Goal: Transaction & Acquisition: Purchase product/service

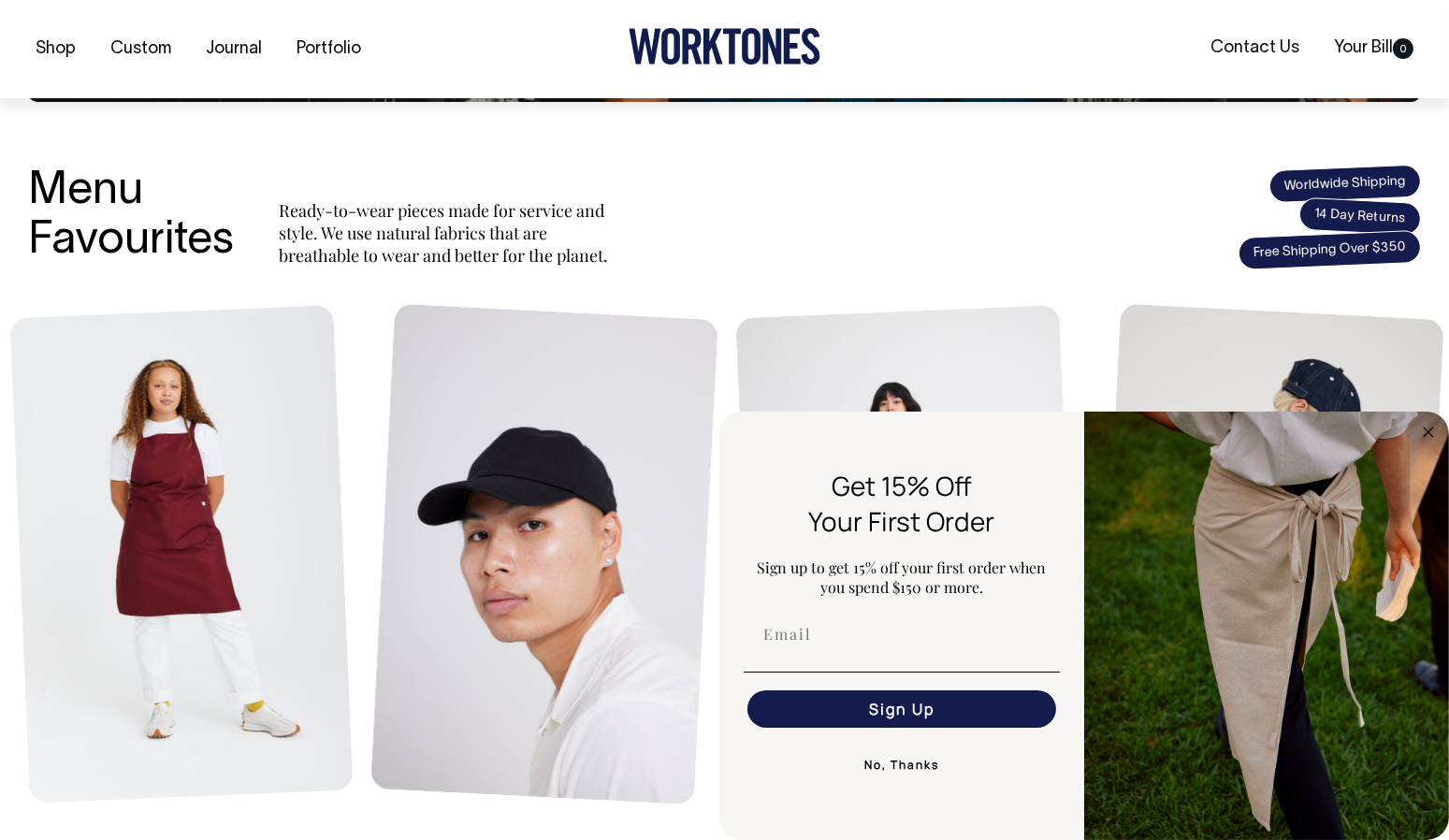
scroll to position [654, 0]
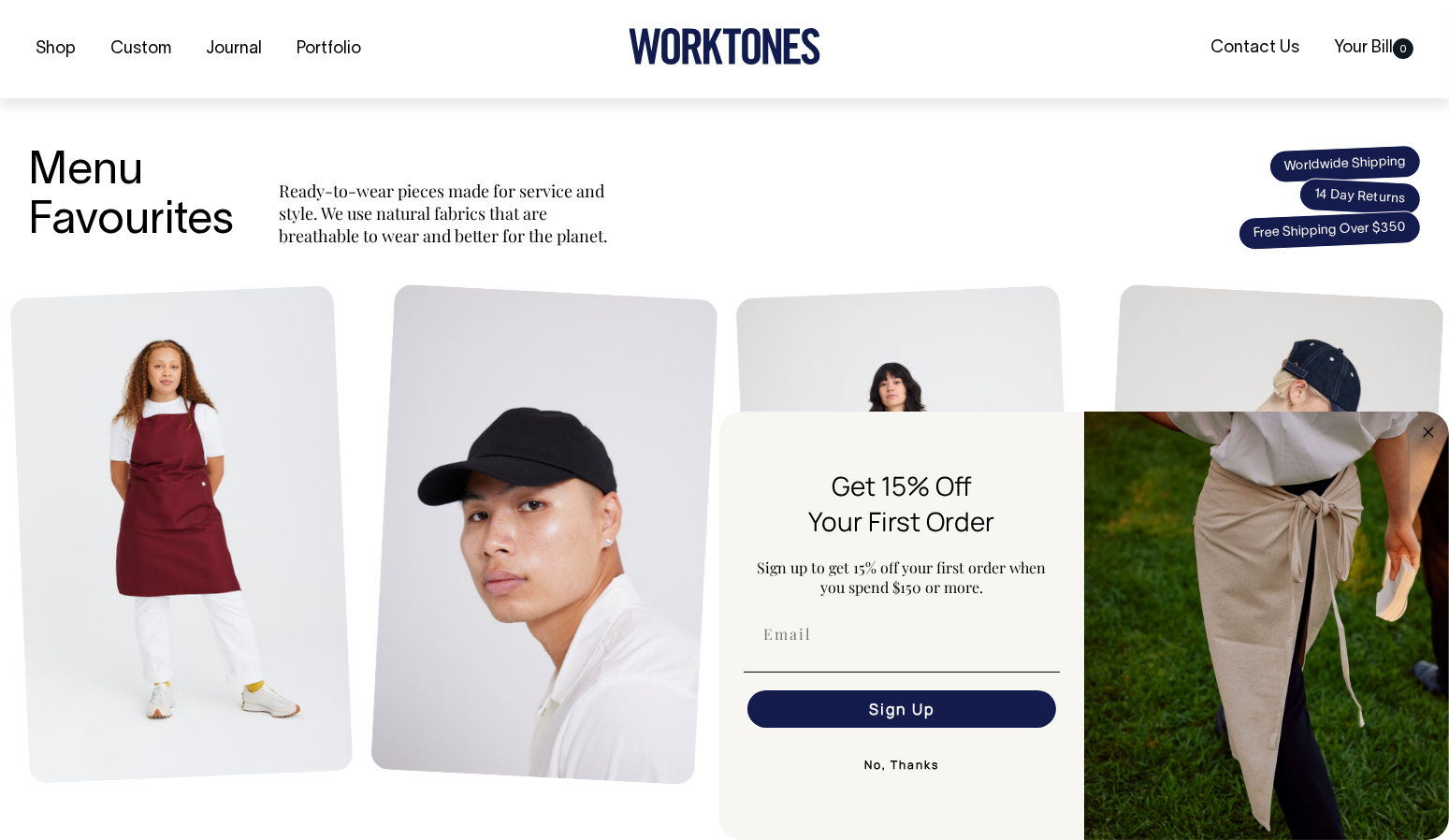
click at [1427, 439] on circle "Close dialog" at bounding box center [1428, 431] width 22 height 22
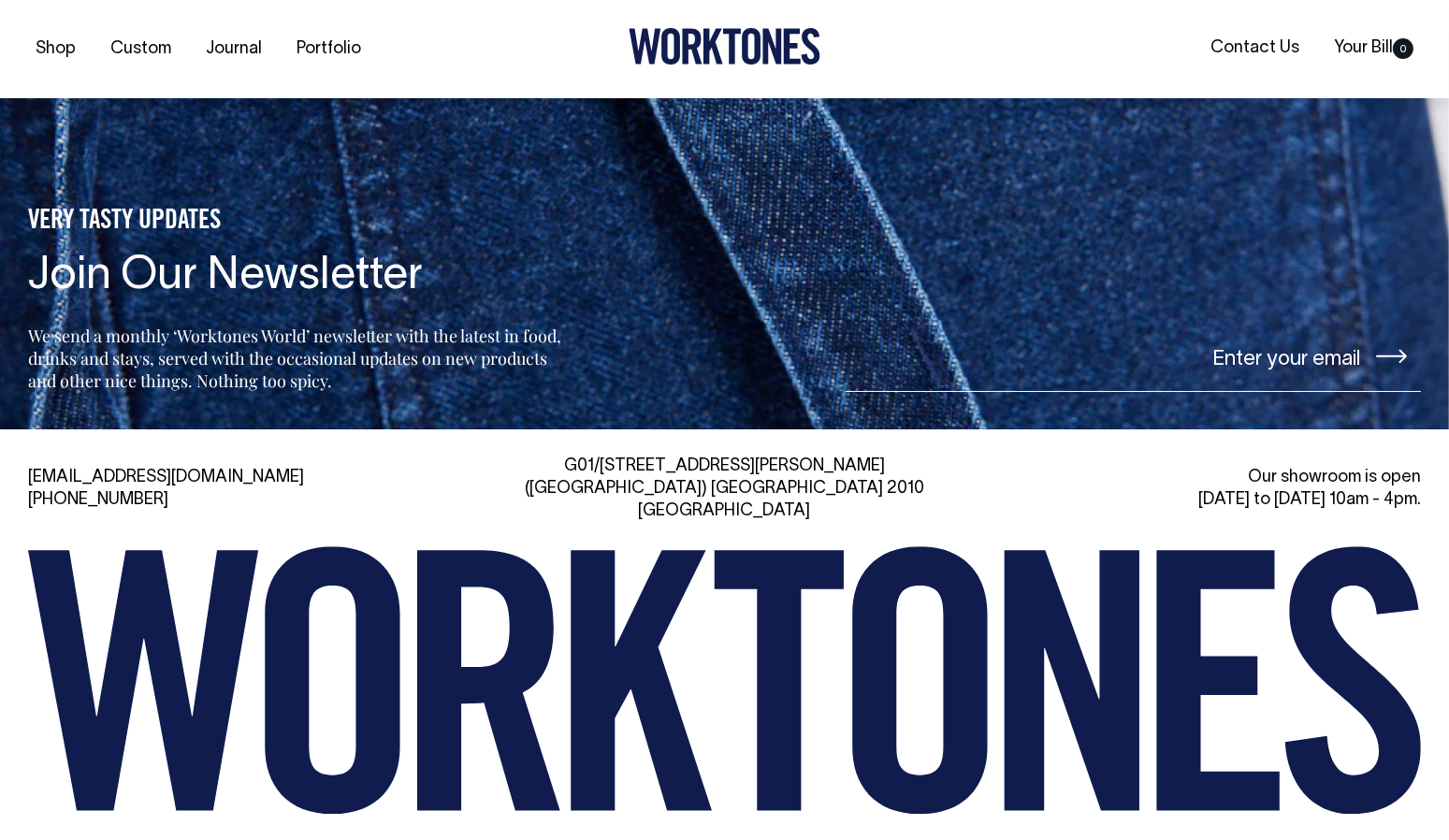
scroll to position [4004, 0]
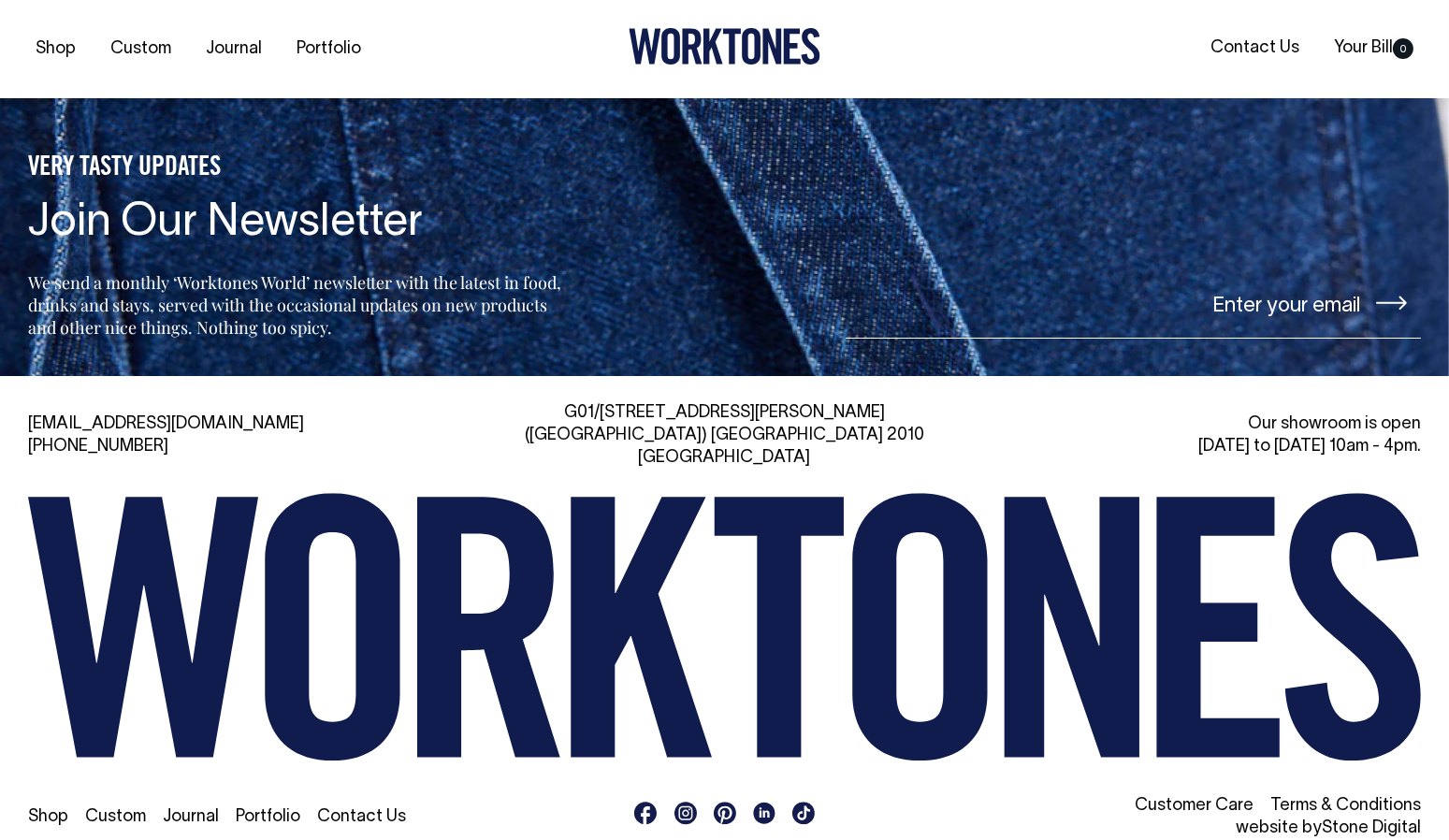
click at [1364, 634] on icon at bounding box center [1353, 626] width 136 height 267
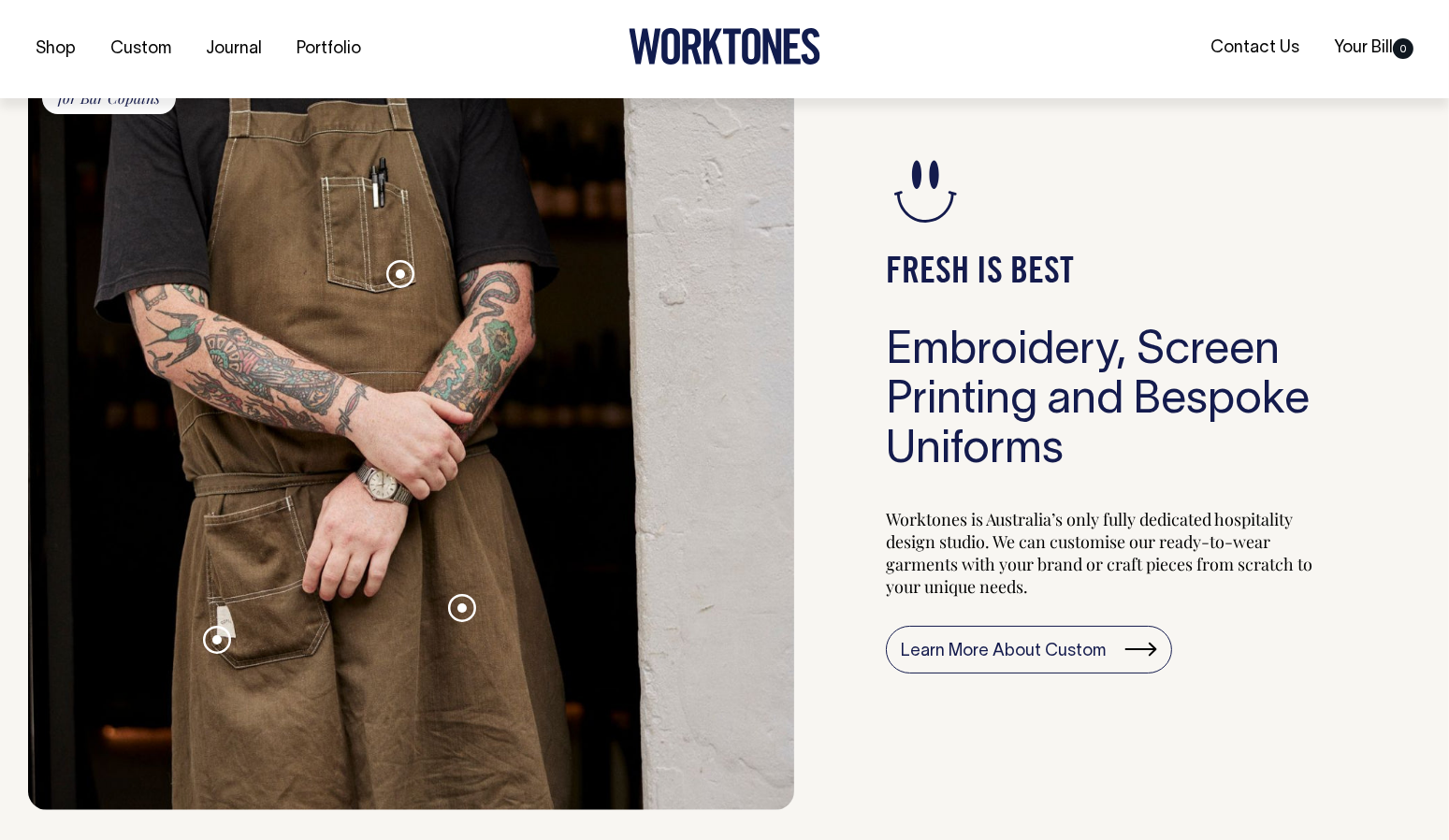
scroll to position [1719, 0]
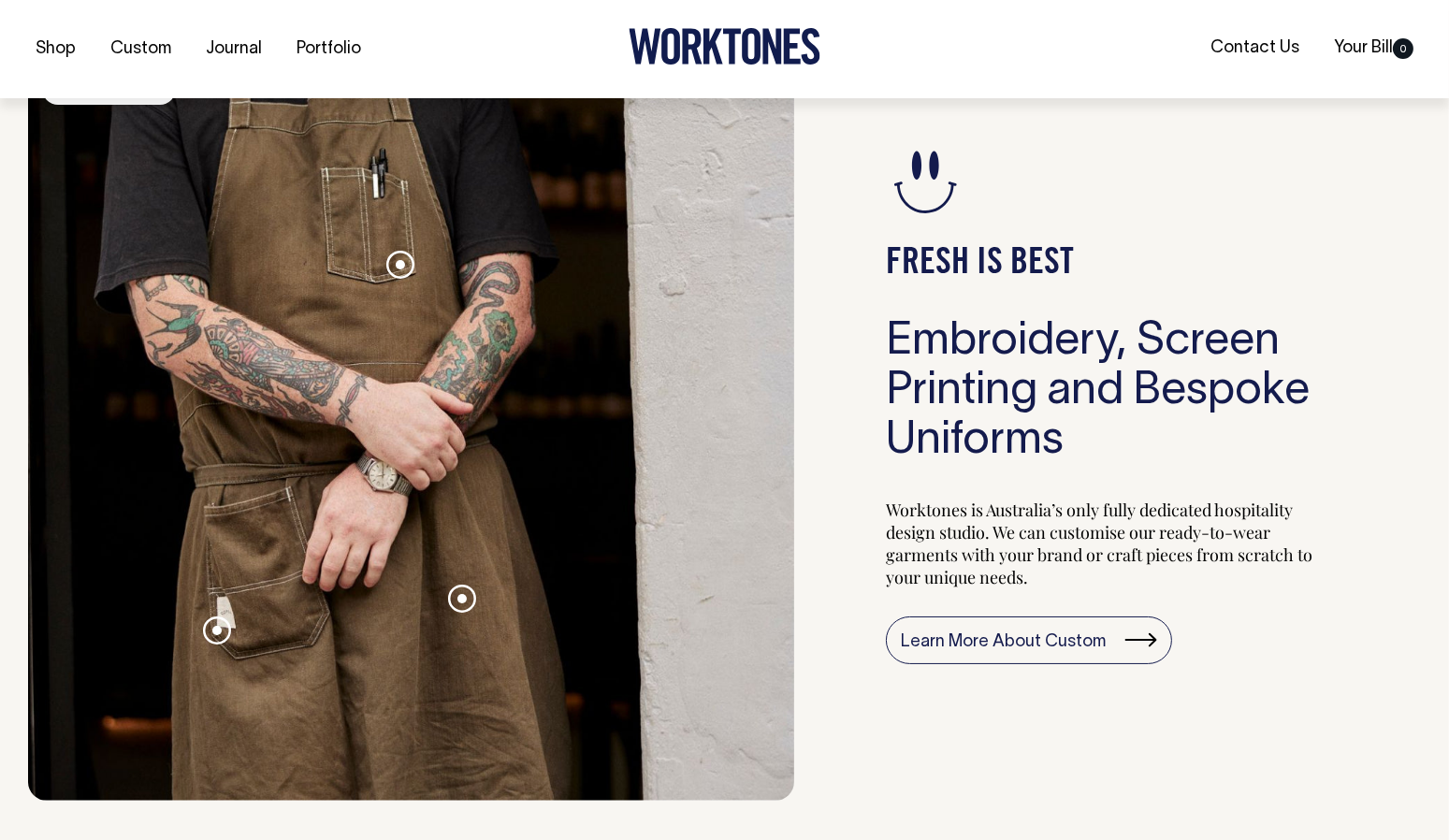
click at [1120, 659] on link "Learn More About Custom" at bounding box center [1029, 640] width 286 height 49
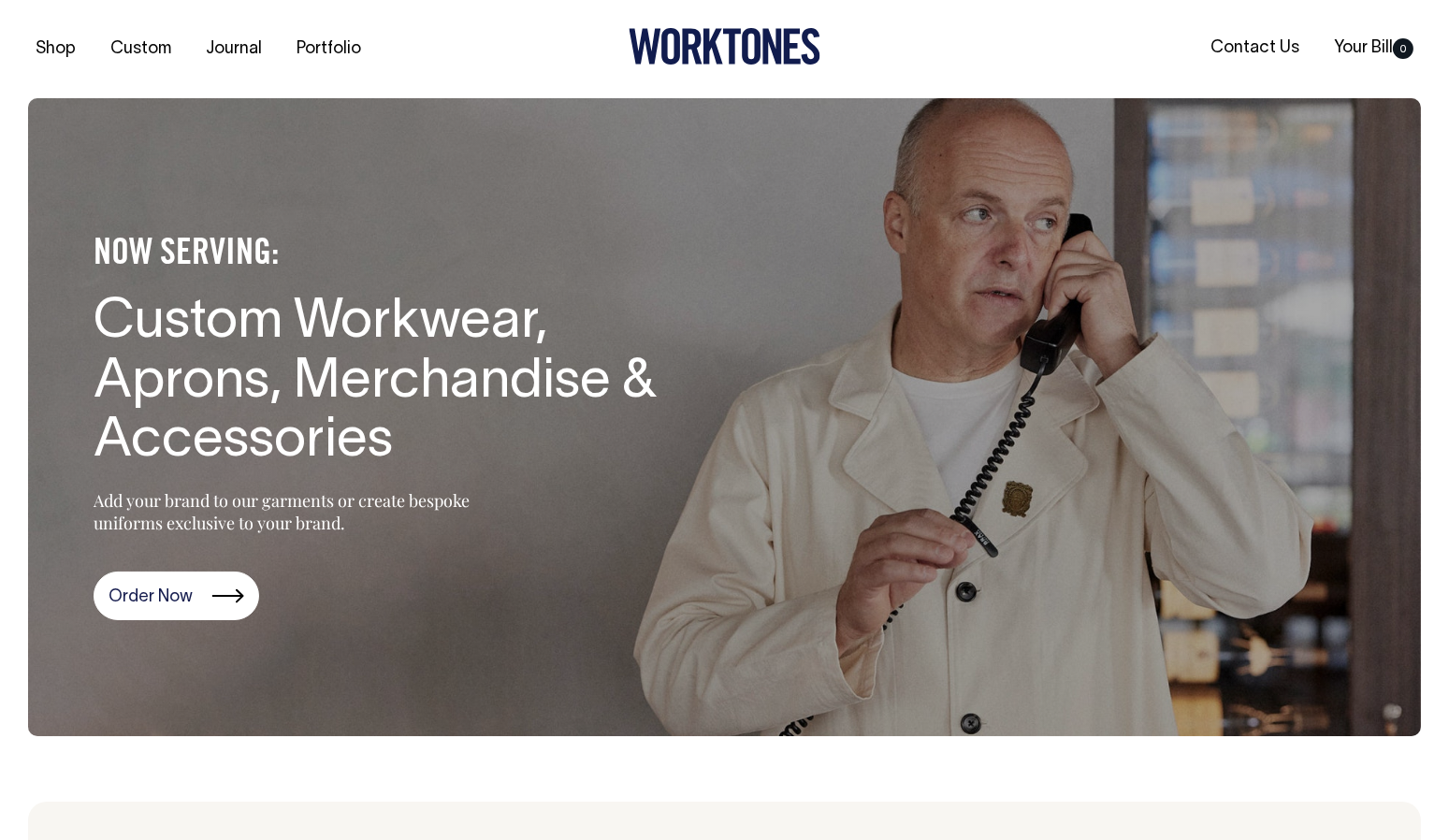
click at [317, 51] on link "Portfolio" at bounding box center [328, 49] width 79 height 31
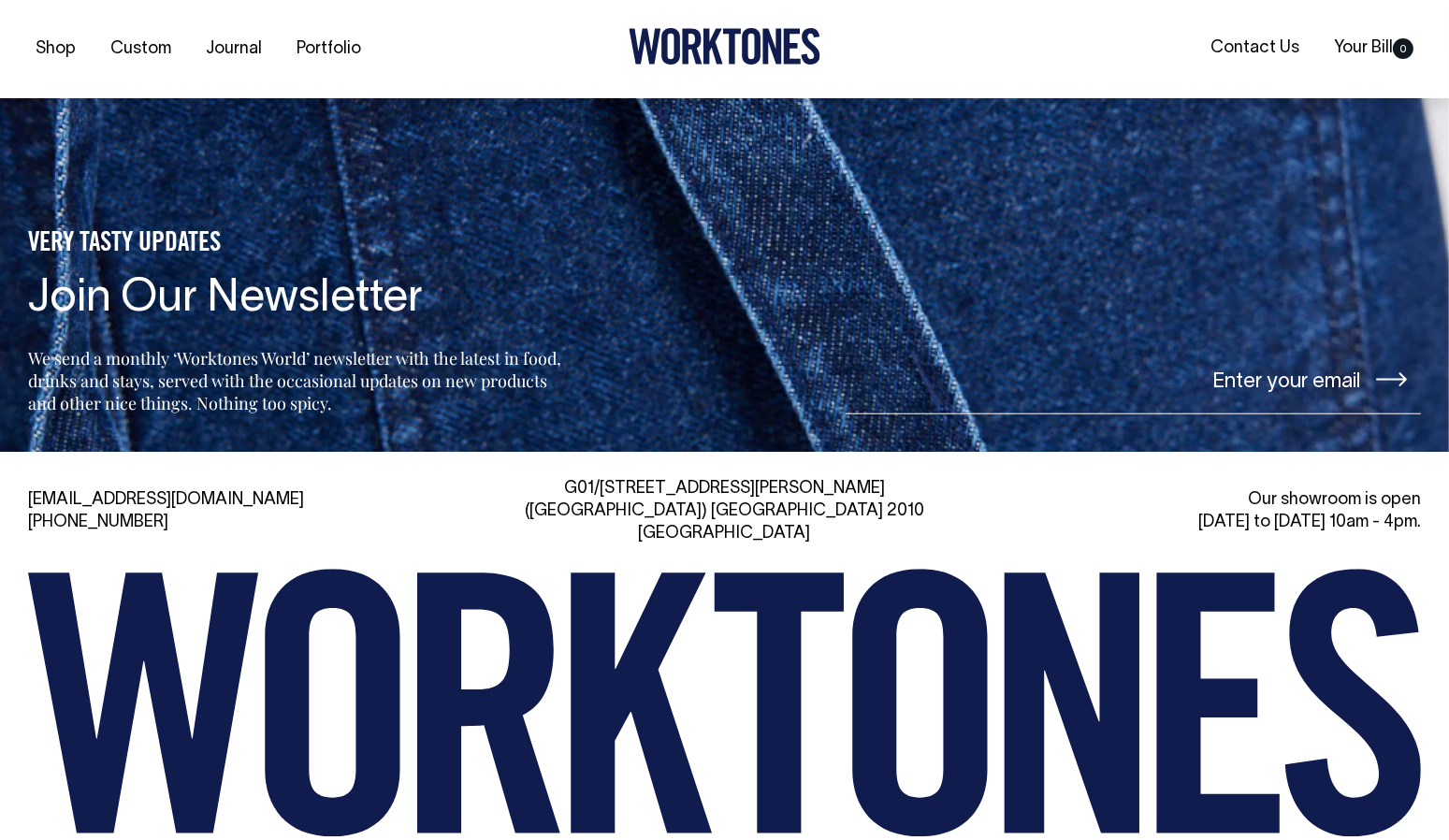
scroll to position [2520, 0]
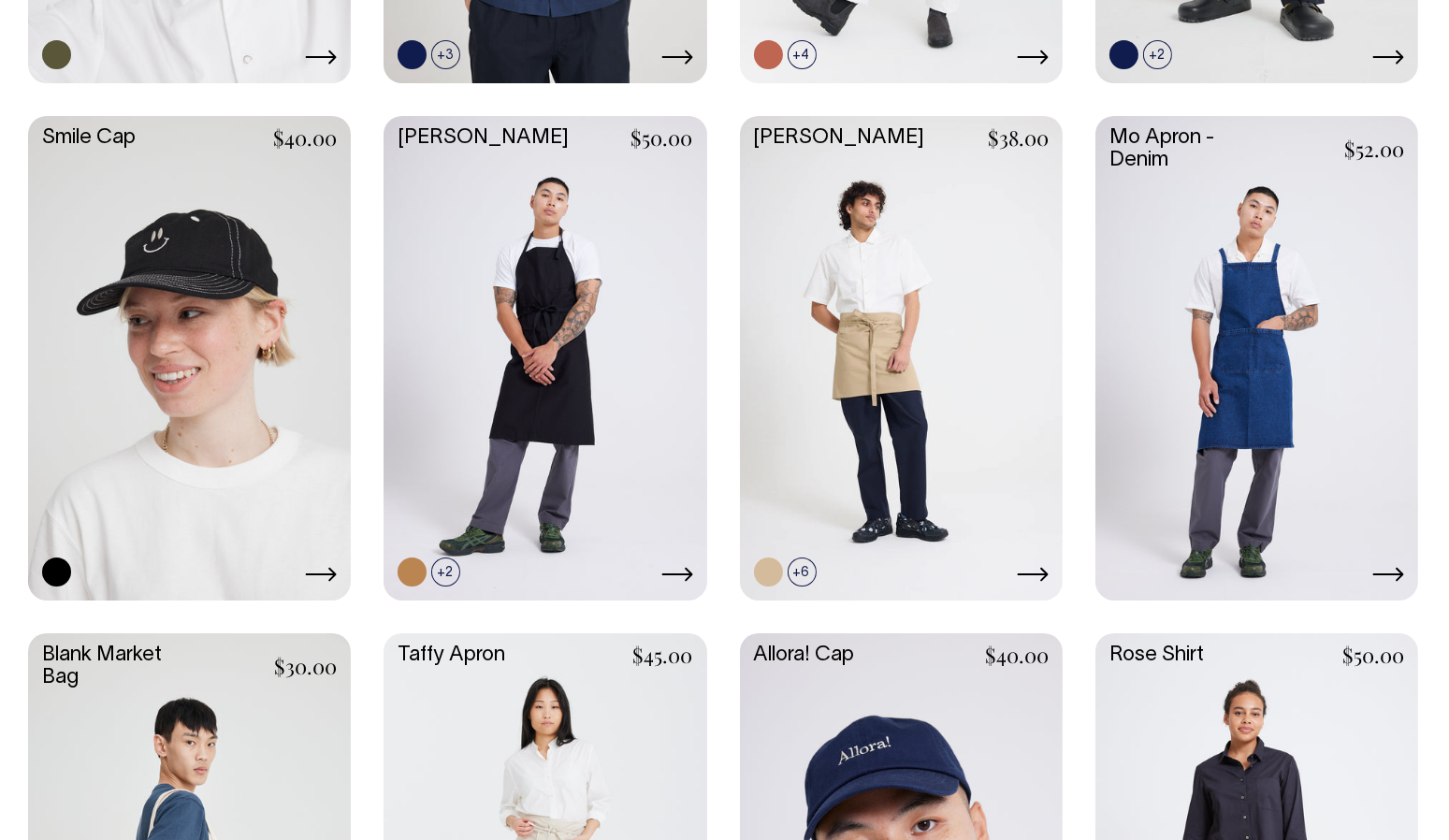
scroll to position [1989, 0]
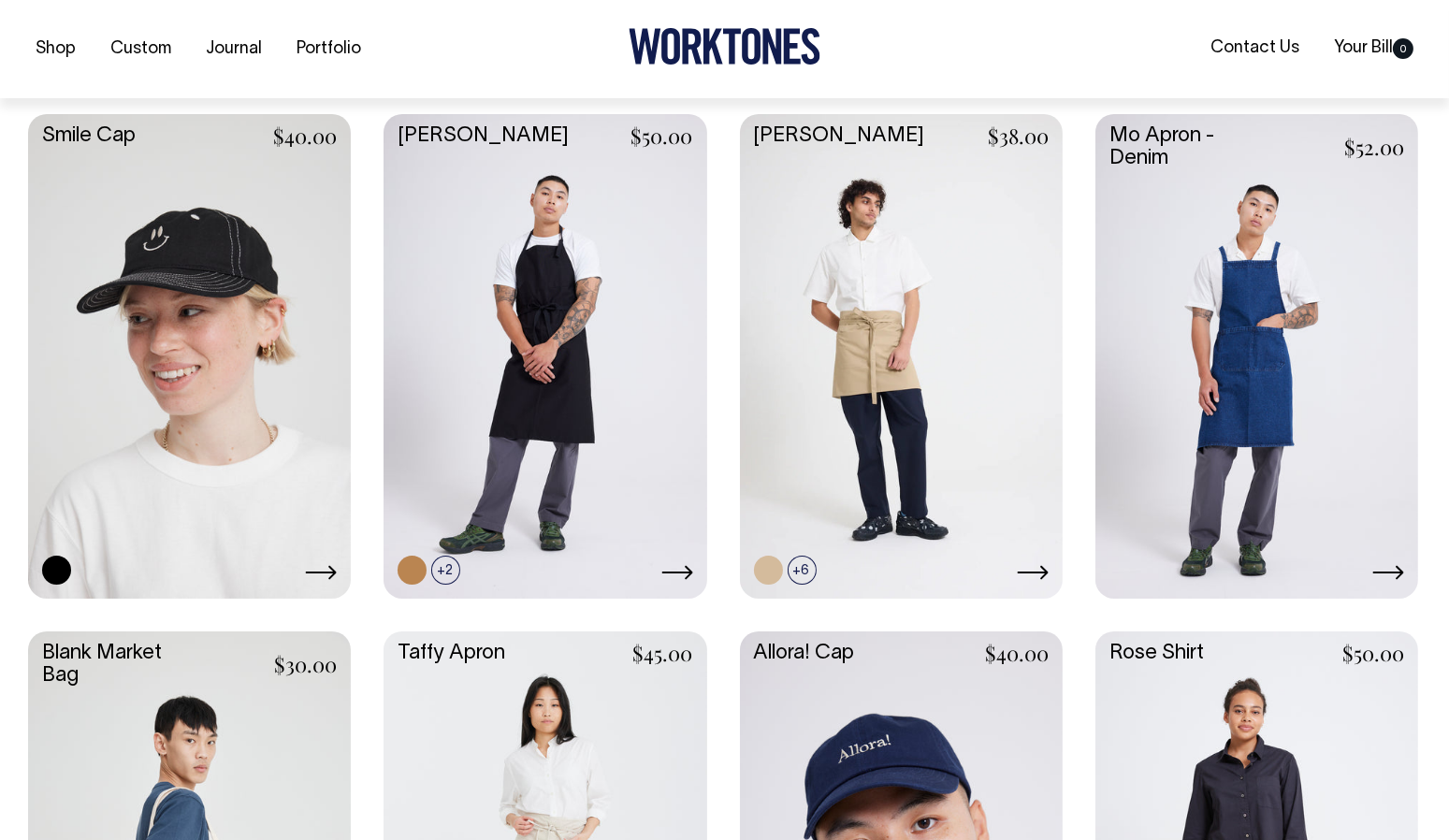
click at [529, 461] on link at bounding box center [545, 355] width 323 height 481
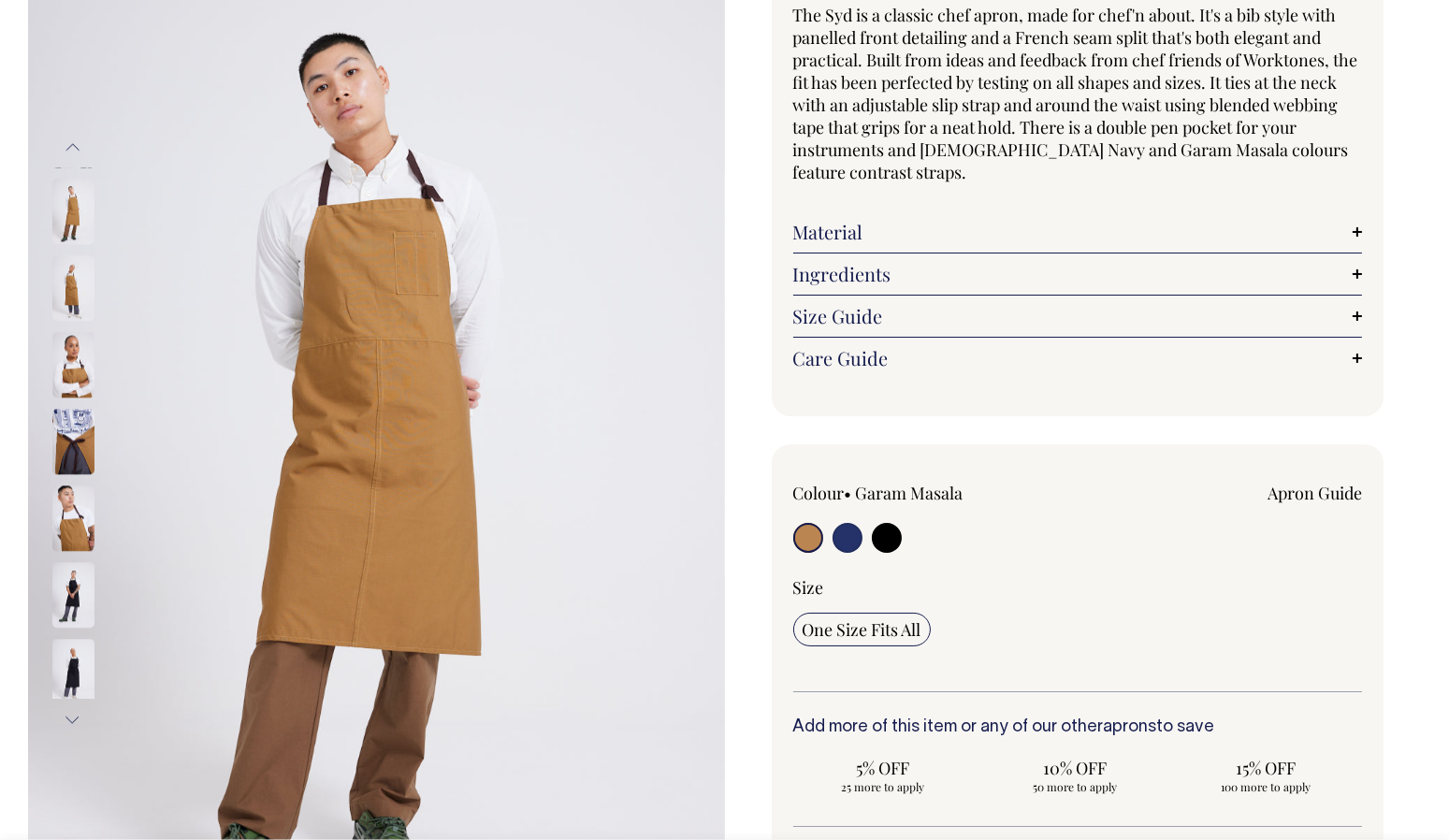
scroll to position [159, 0]
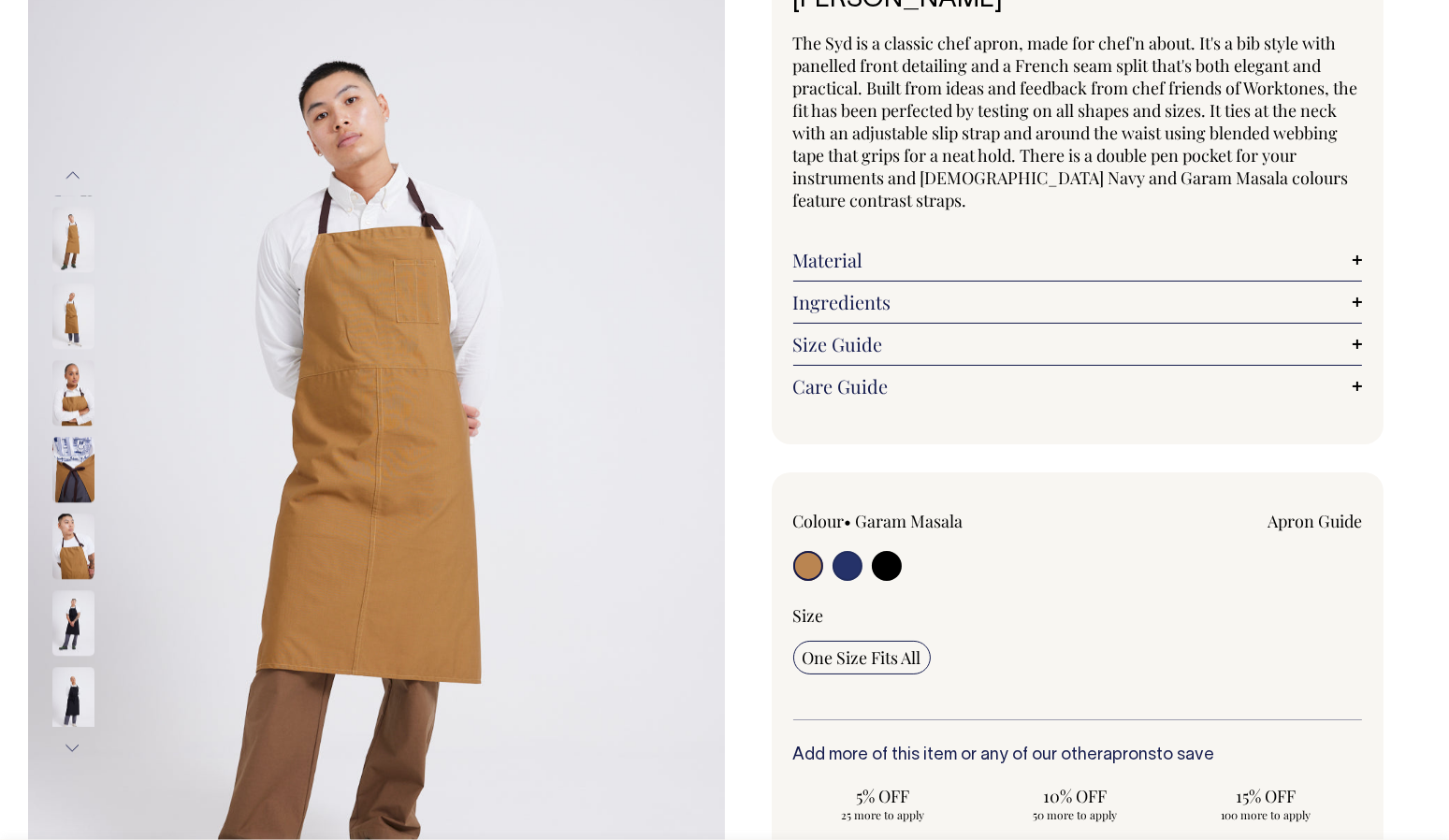
click at [77, 467] on img at bounding box center [74, 471] width 42 height 66
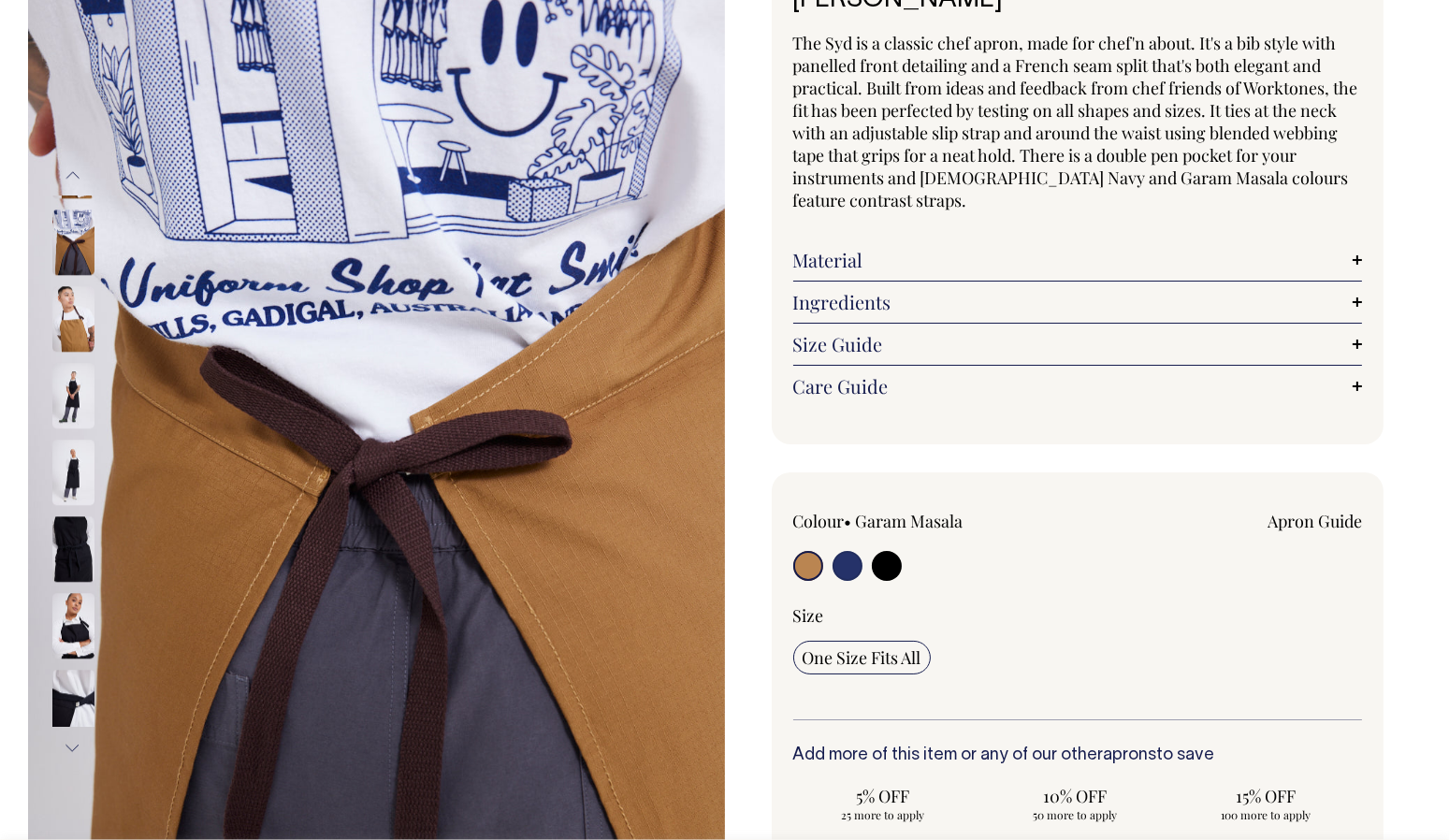
click at [70, 318] on img at bounding box center [74, 320] width 42 height 66
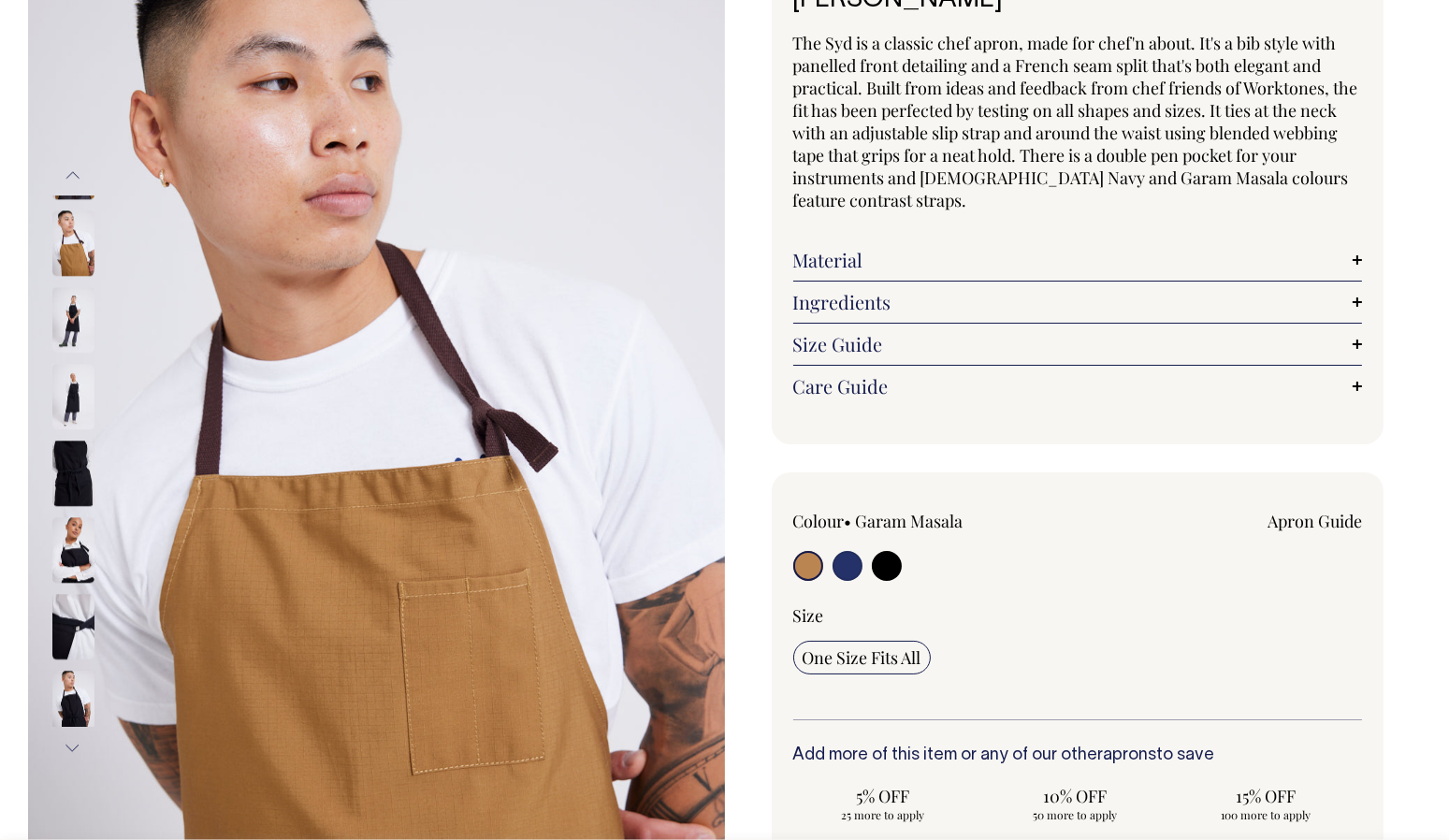
click at [74, 253] on img at bounding box center [74, 243] width 42 height 66
click at [63, 311] on img at bounding box center [74, 321] width 42 height 66
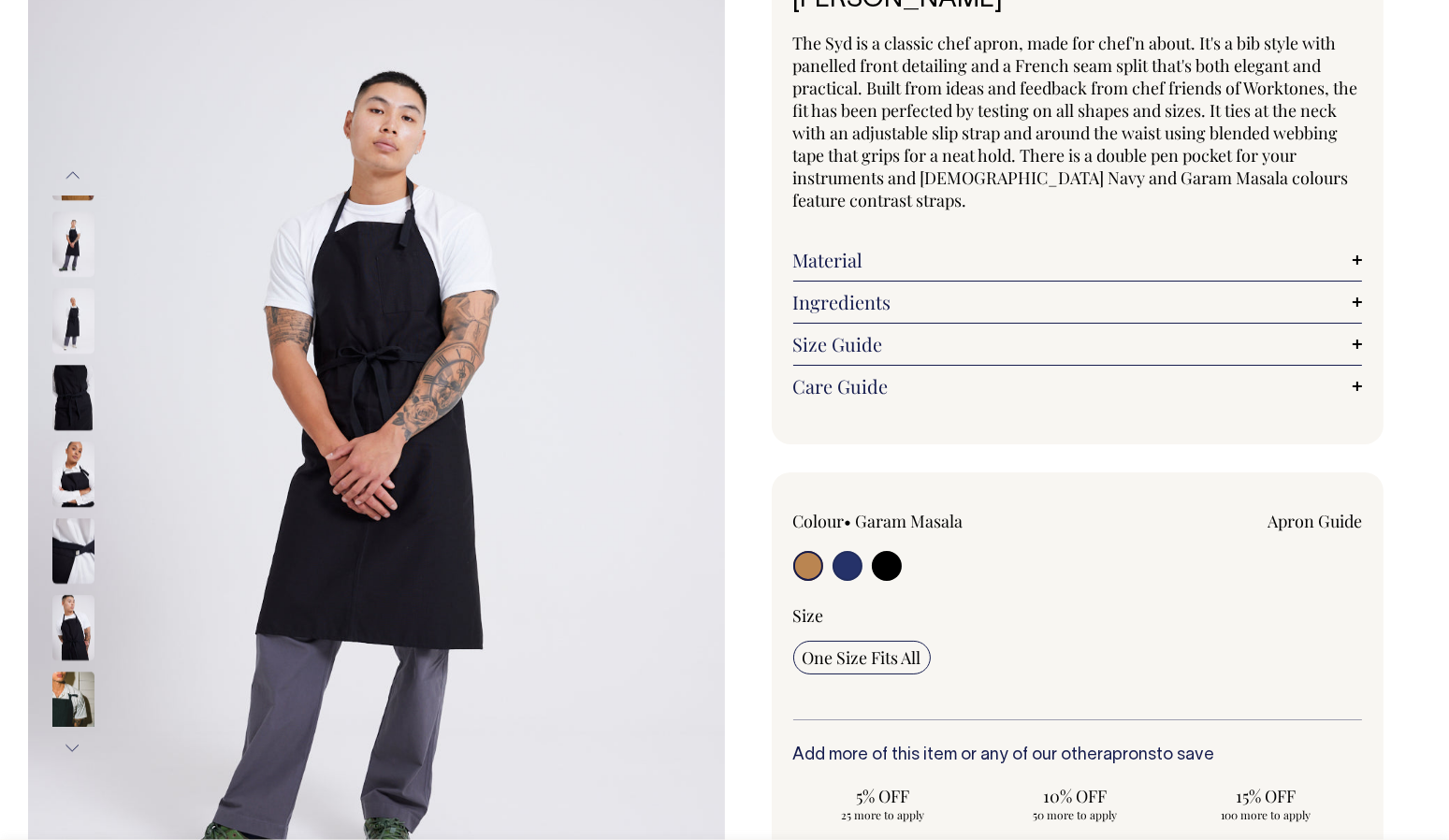
click at [72, 386] on img at bounding box center [74, 398] width 42 height 66
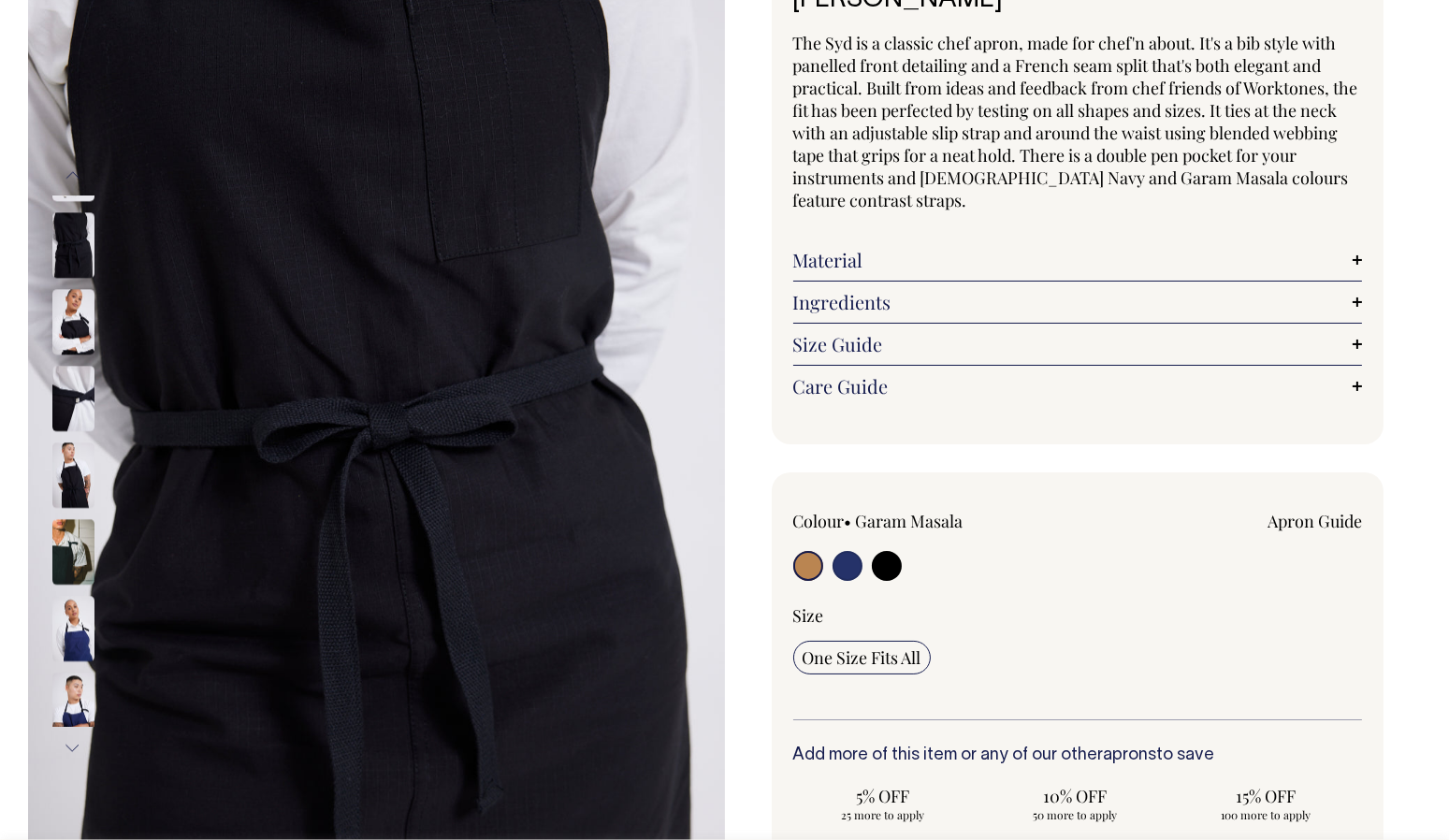
click at [72, 468] on img at bounding box center [74, 475] width 42 height 66
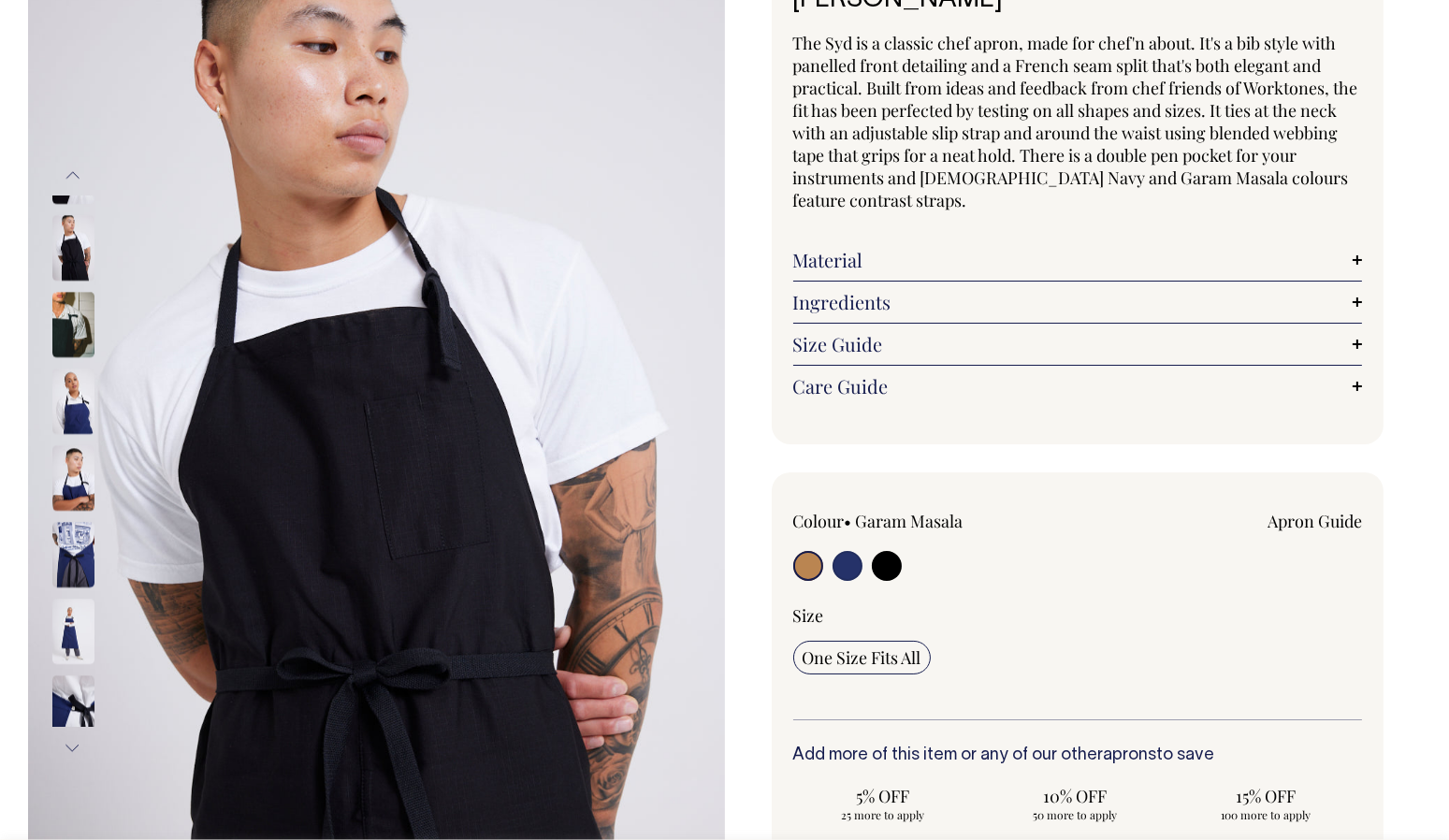
click at [62, 537] on img at bounding box center [74, 556] width 42 height 66
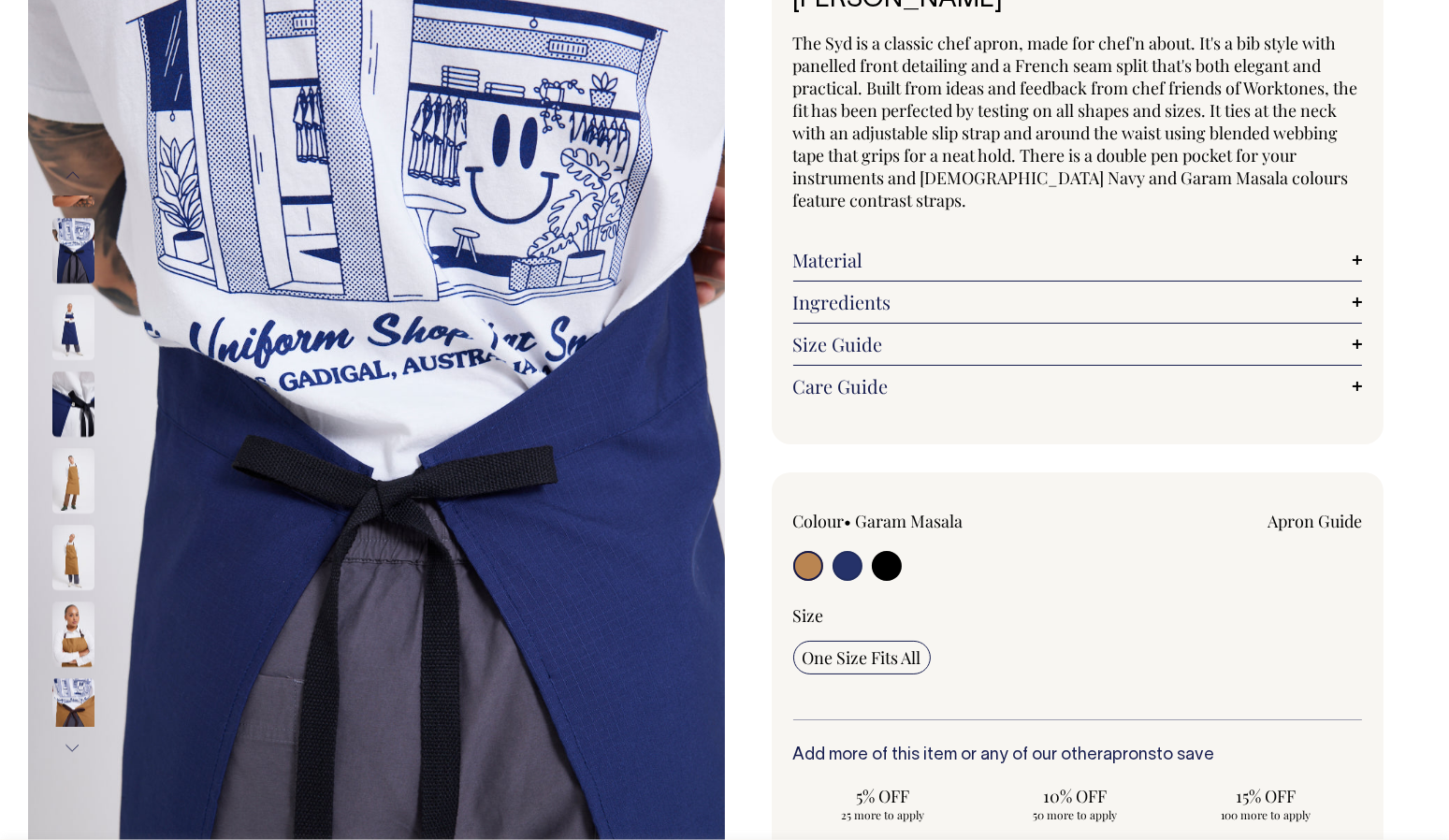
click at [72, 539] on img at bounding box center [74, 558] width 42 height 66
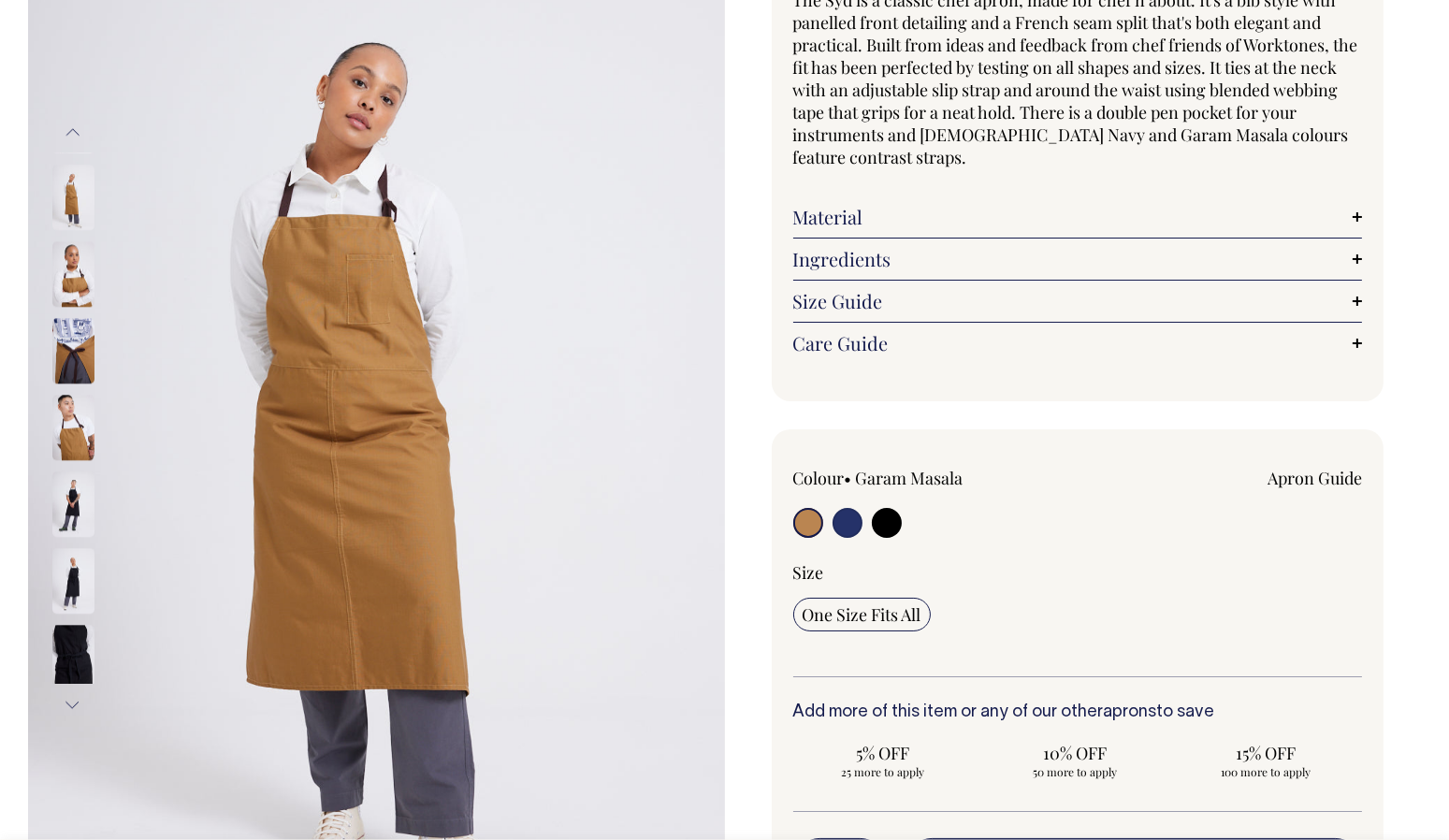
scroll to position [201, 0]
click at [82, 418] on img at bounding box center [74, 429] width 42 height 66
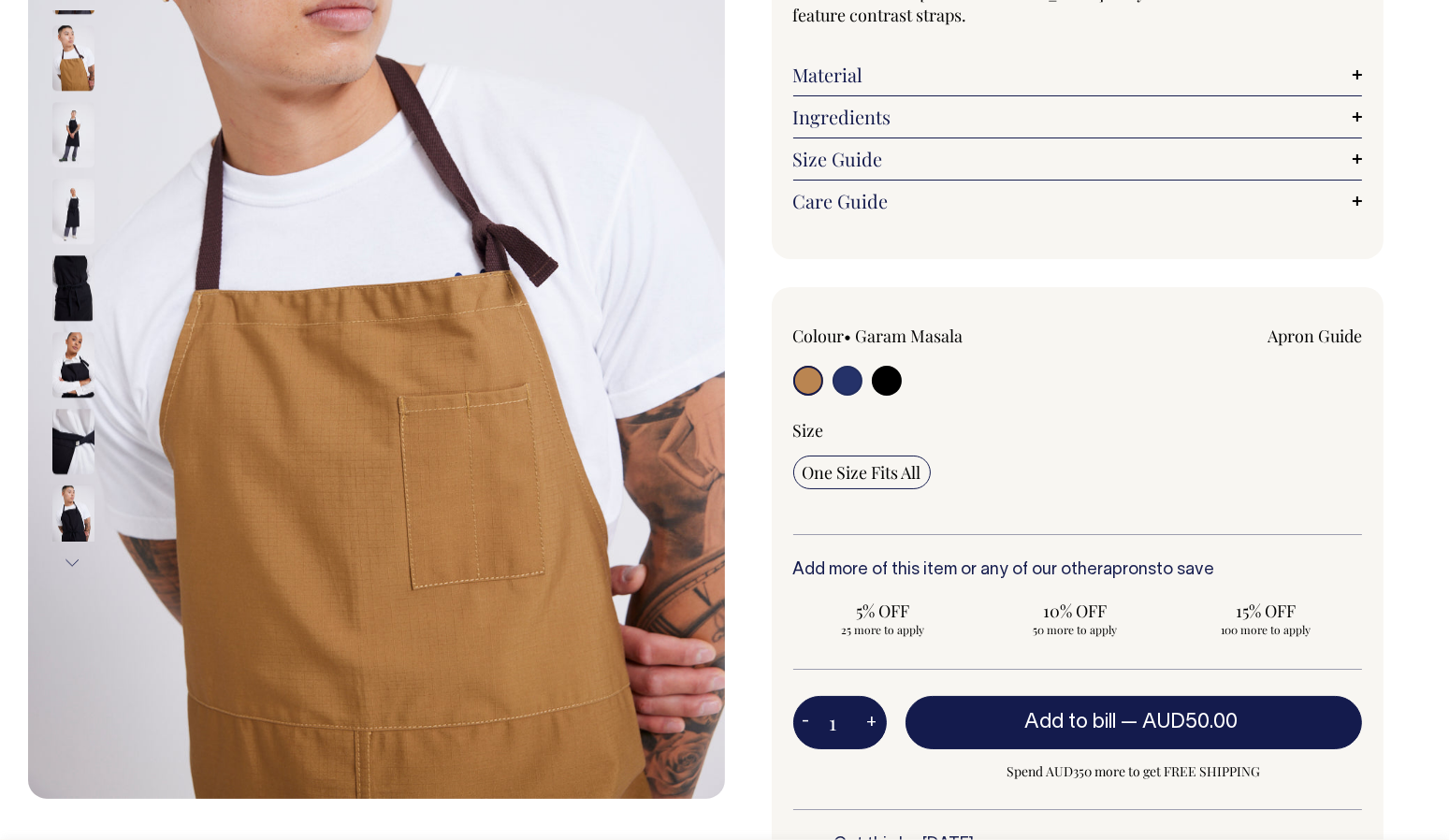
scroll to position [279, 0]
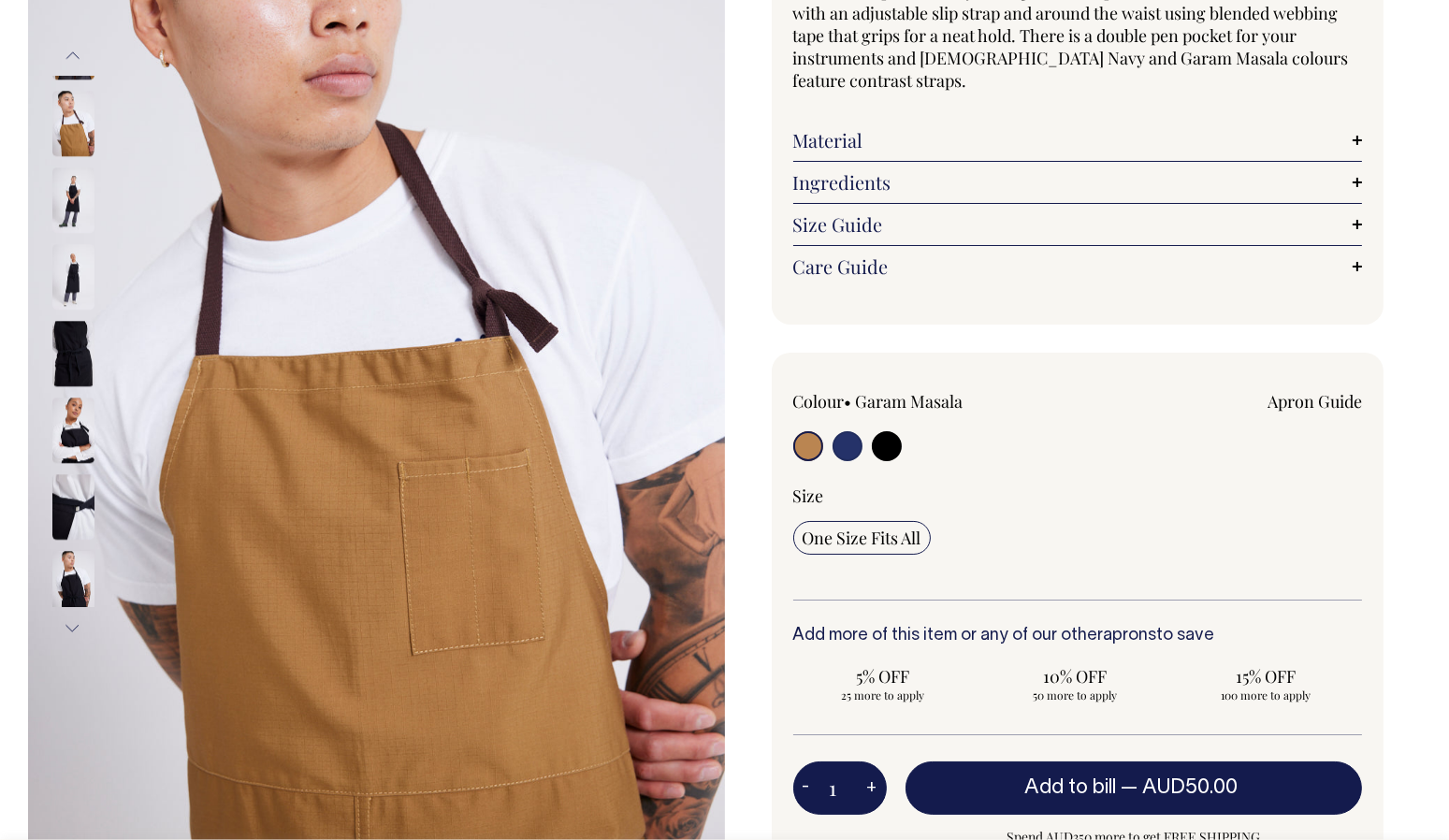
click at [1403, 412] on div "[PERSON_NAME] The Syd is a classic chef apron, made for chef'n about. It's a bi…" at bounding box center [1073, 502] width 697 height 1347
click at [847, 453] on input "radio" at bounding box center [847, 446] width 30 height 30
radio input "true"
select select "[DEMOGRAPHIC_DATA] Navy"
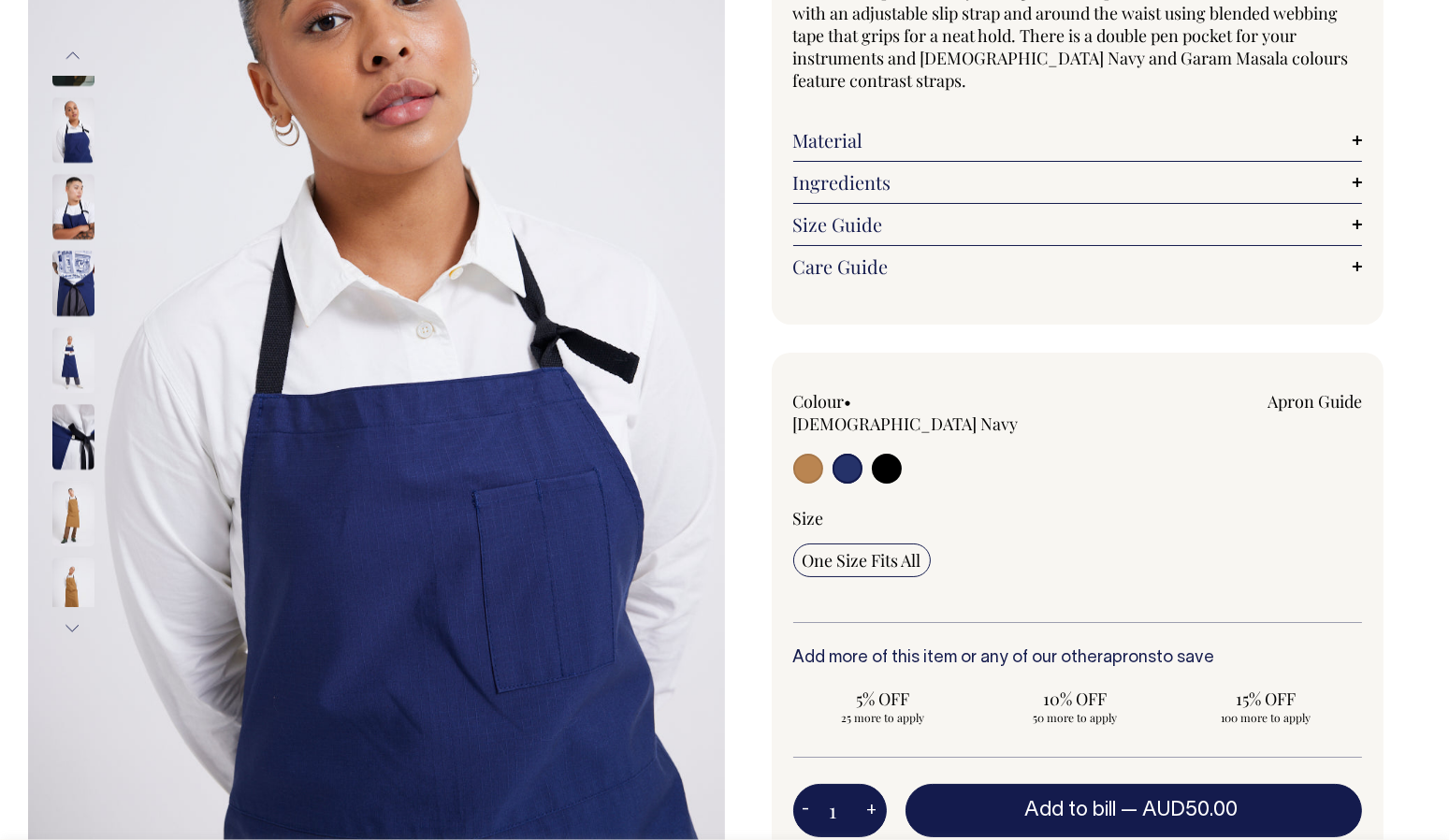
click at [884, 453] on input "radio" at bounding box center [886, 468] width 30 height 30
radio input "true"
select select "Black"
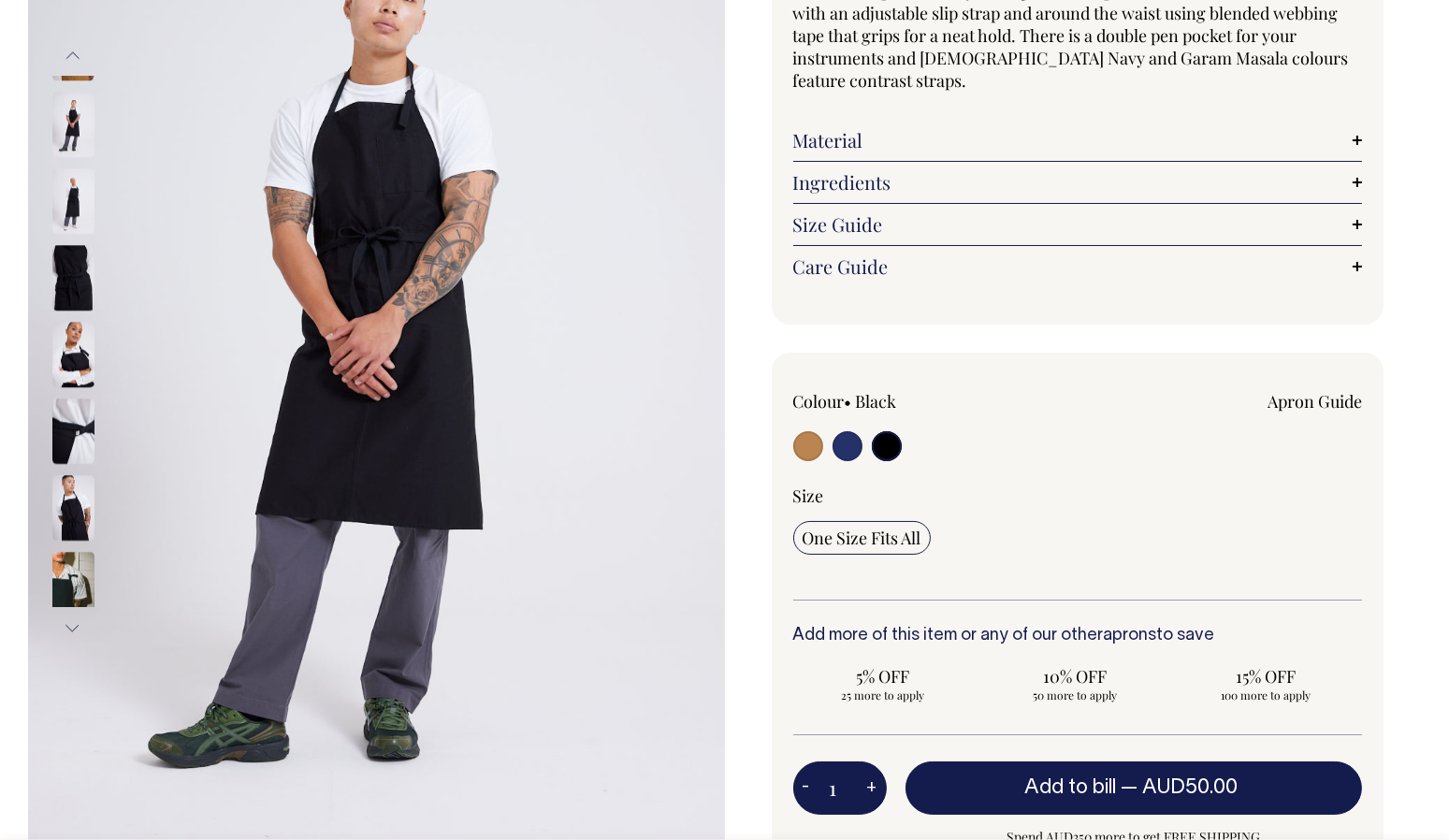
click at [803, 434] on input "radio" at bounding box center [808, 446] width 30 height 30
radio input "true"
select select "Garam Masala"
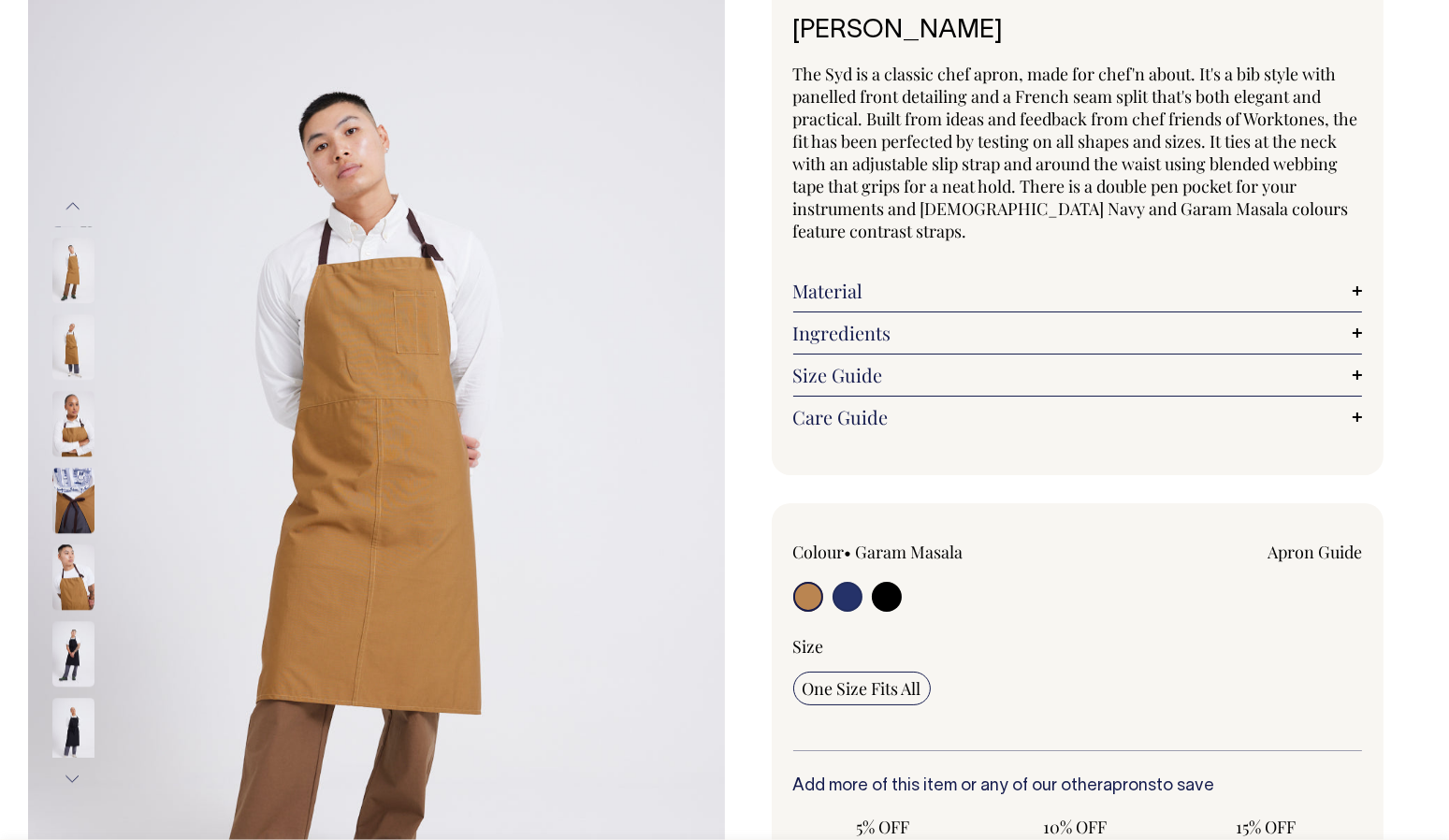
scroll to position [127, 0]
click at [76, 561] on img at bounding box center [74, 578] width 42 height 66
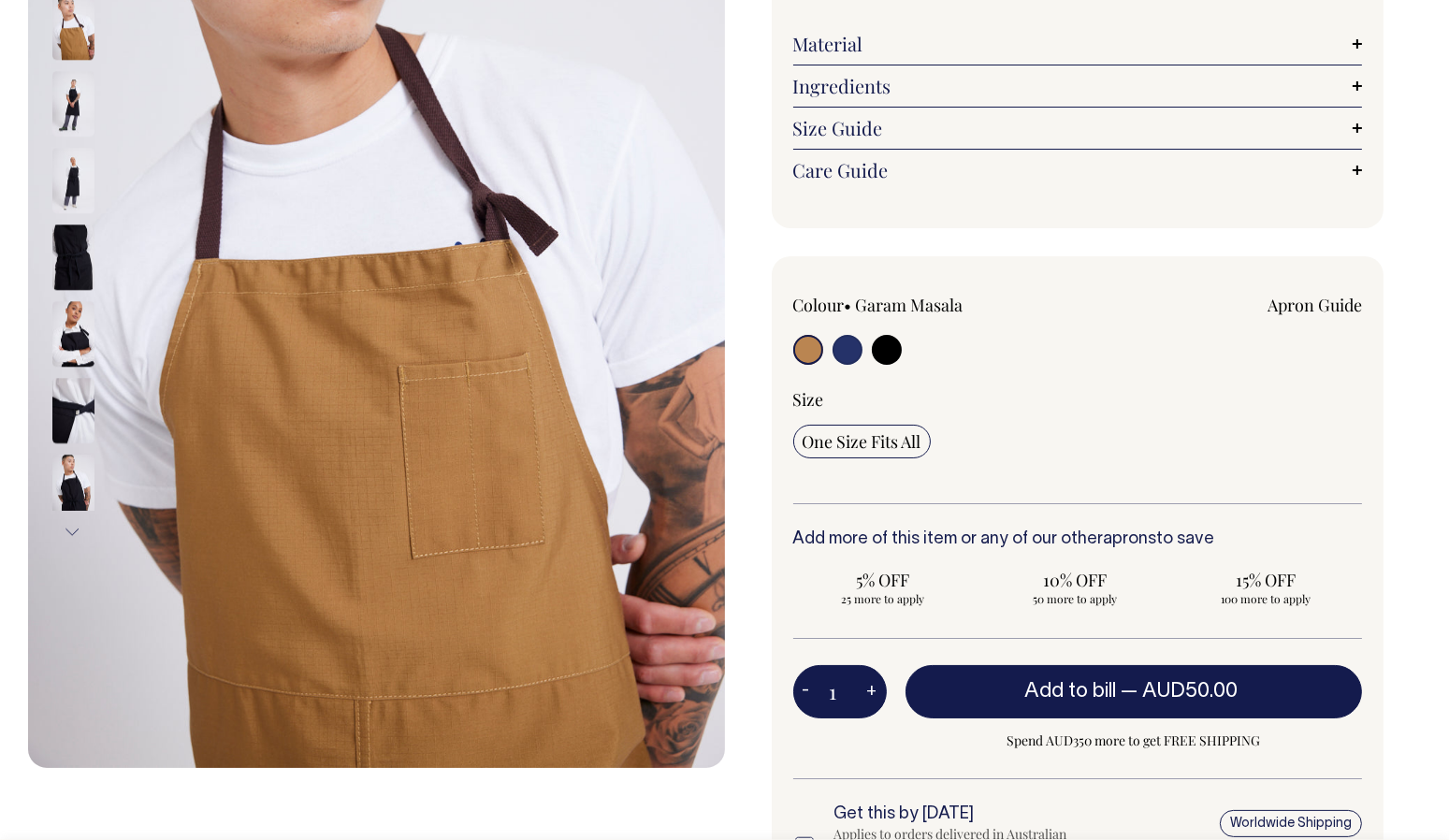
scroll to position [378, 0]
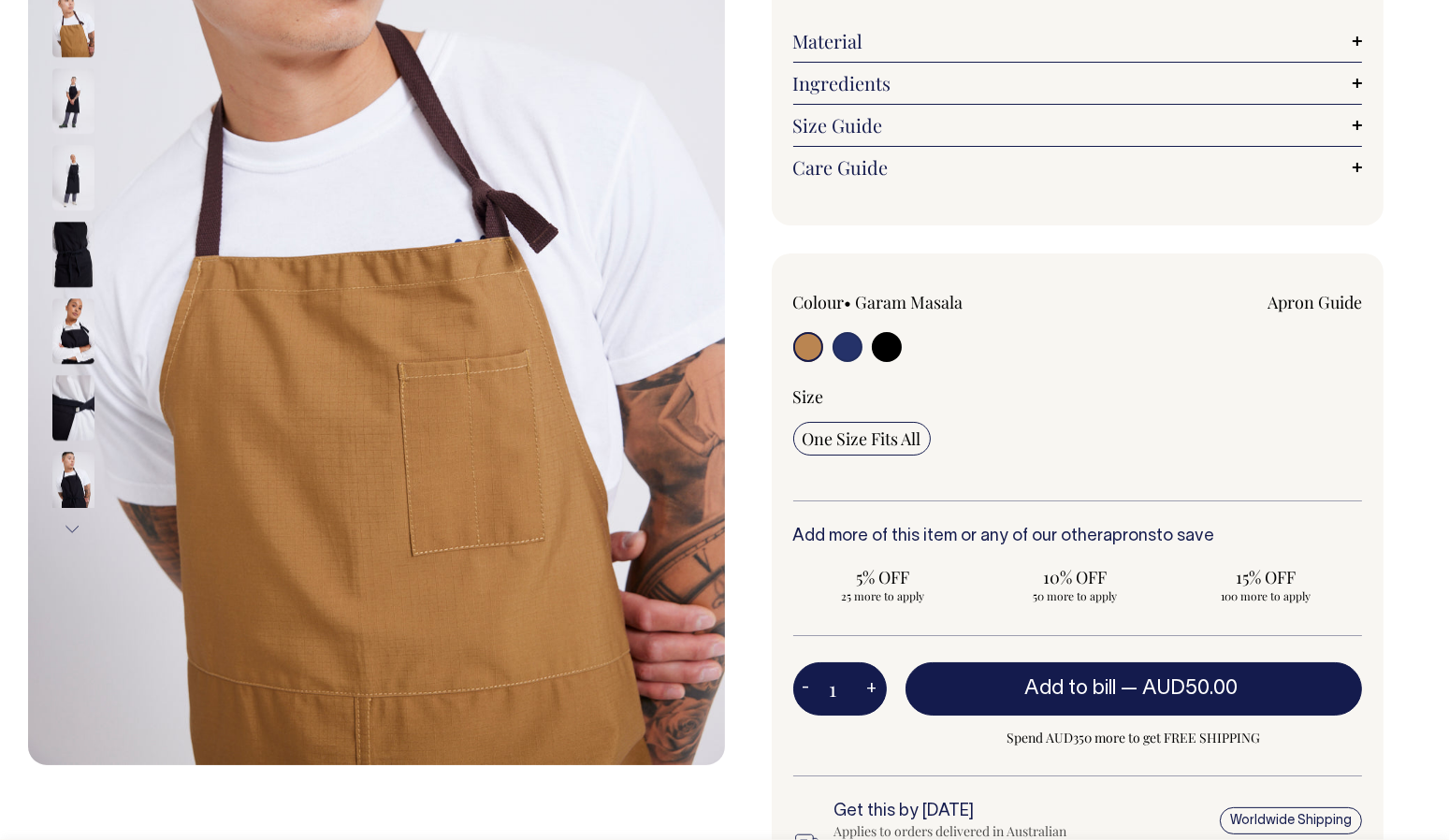
click at [63, 483] on img at bounding box center [74, 485] width 42 height 66
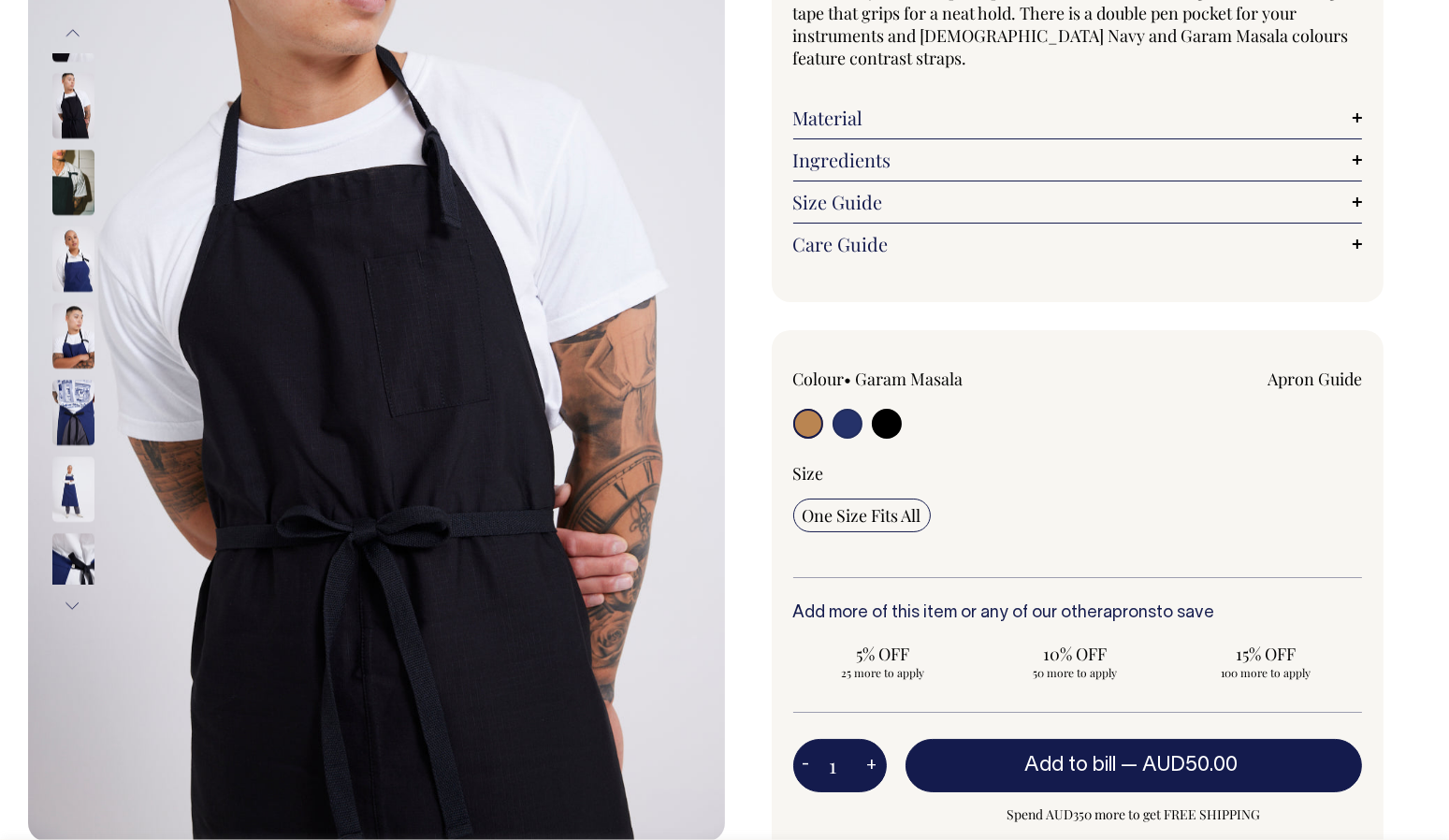
scroll to position [224, 0]
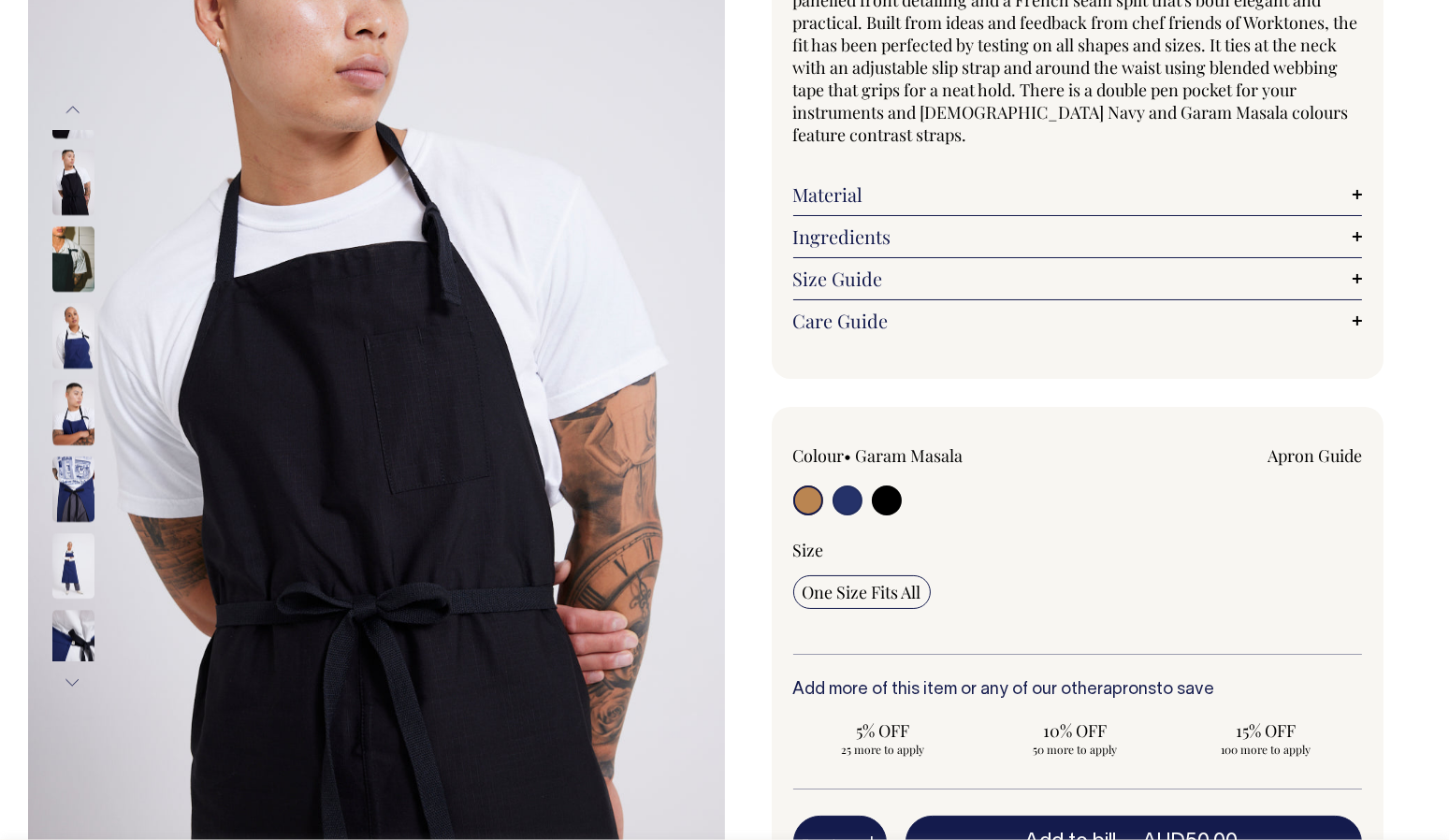
click at [74, 464] on img at bounding box center [74, 490] width 42 height 66
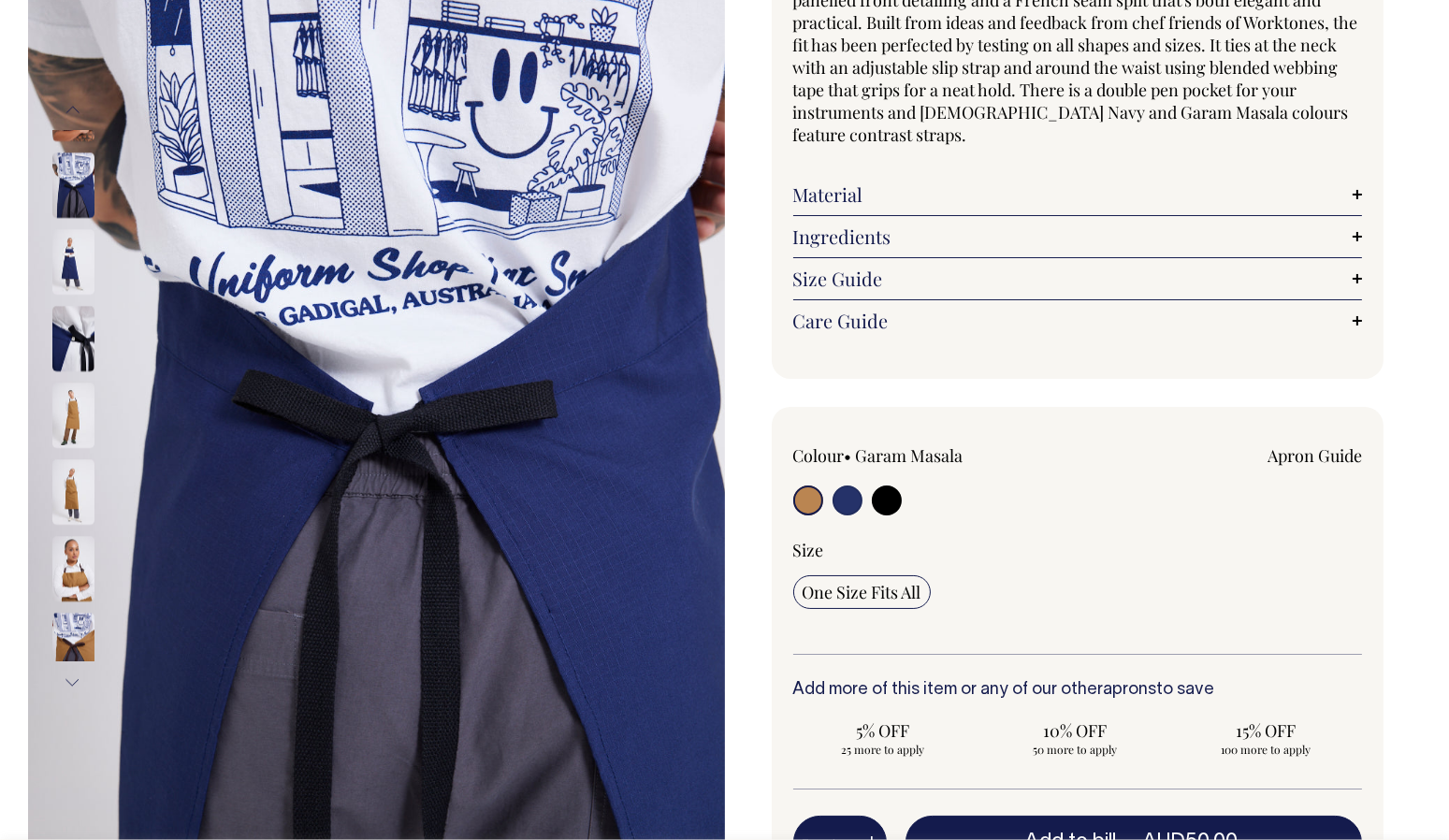
click at [72, 311] on img at bounding box center [74, 339] width 42 height 66
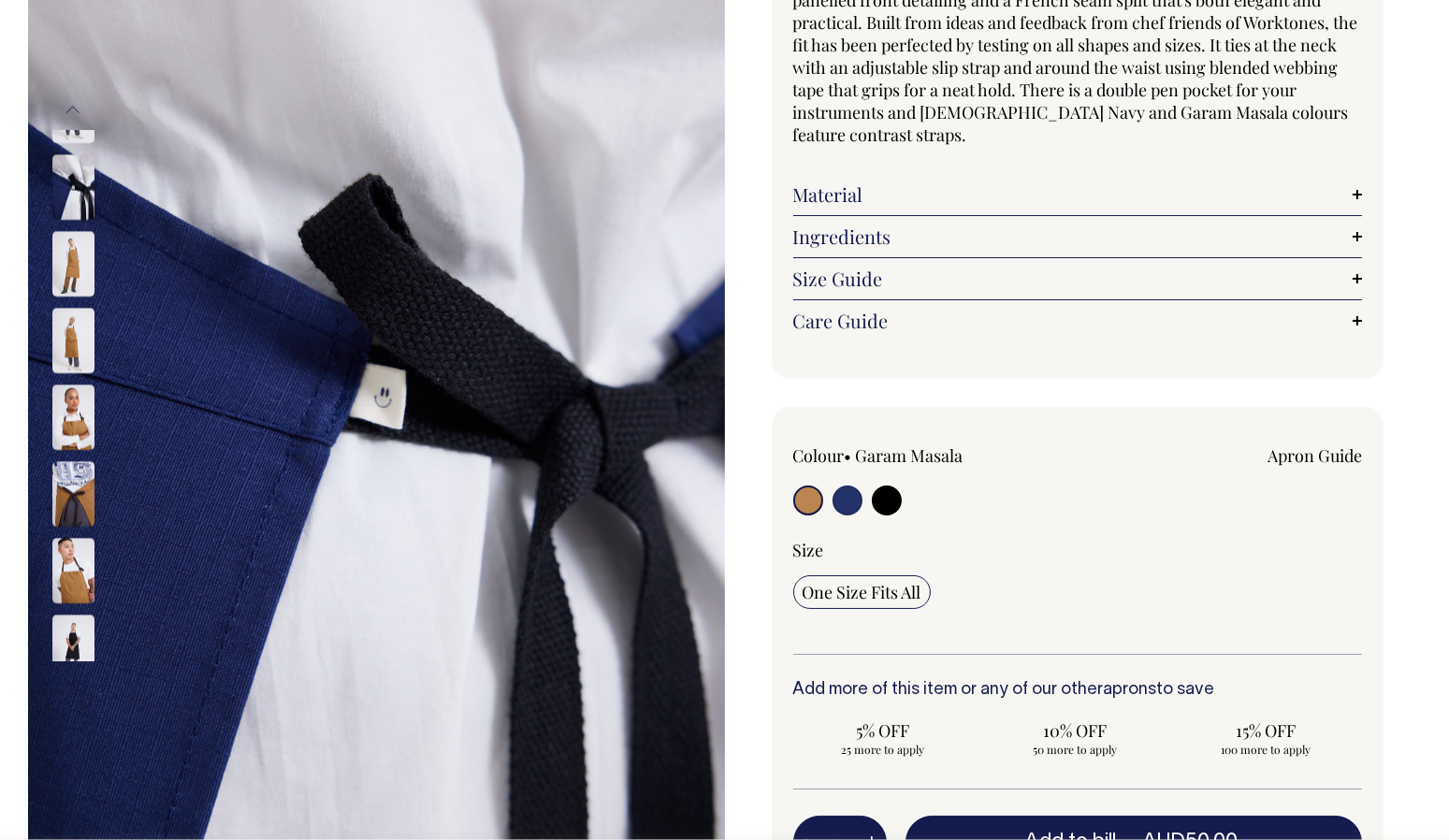
click at [802, 505] on input "radio" at bounding box center [808, 500] width 30 height 30
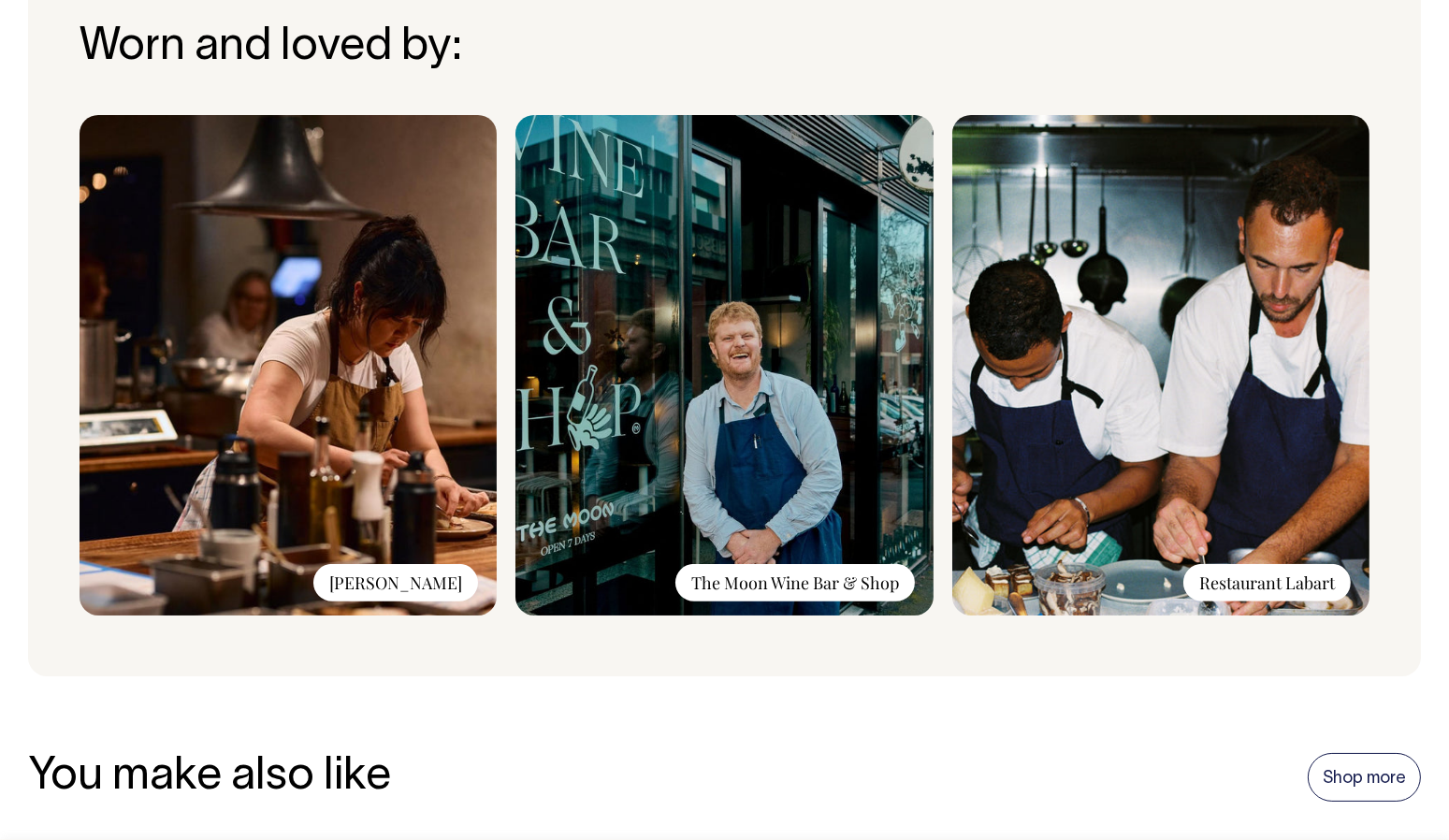
scroll to position [1563, 0]
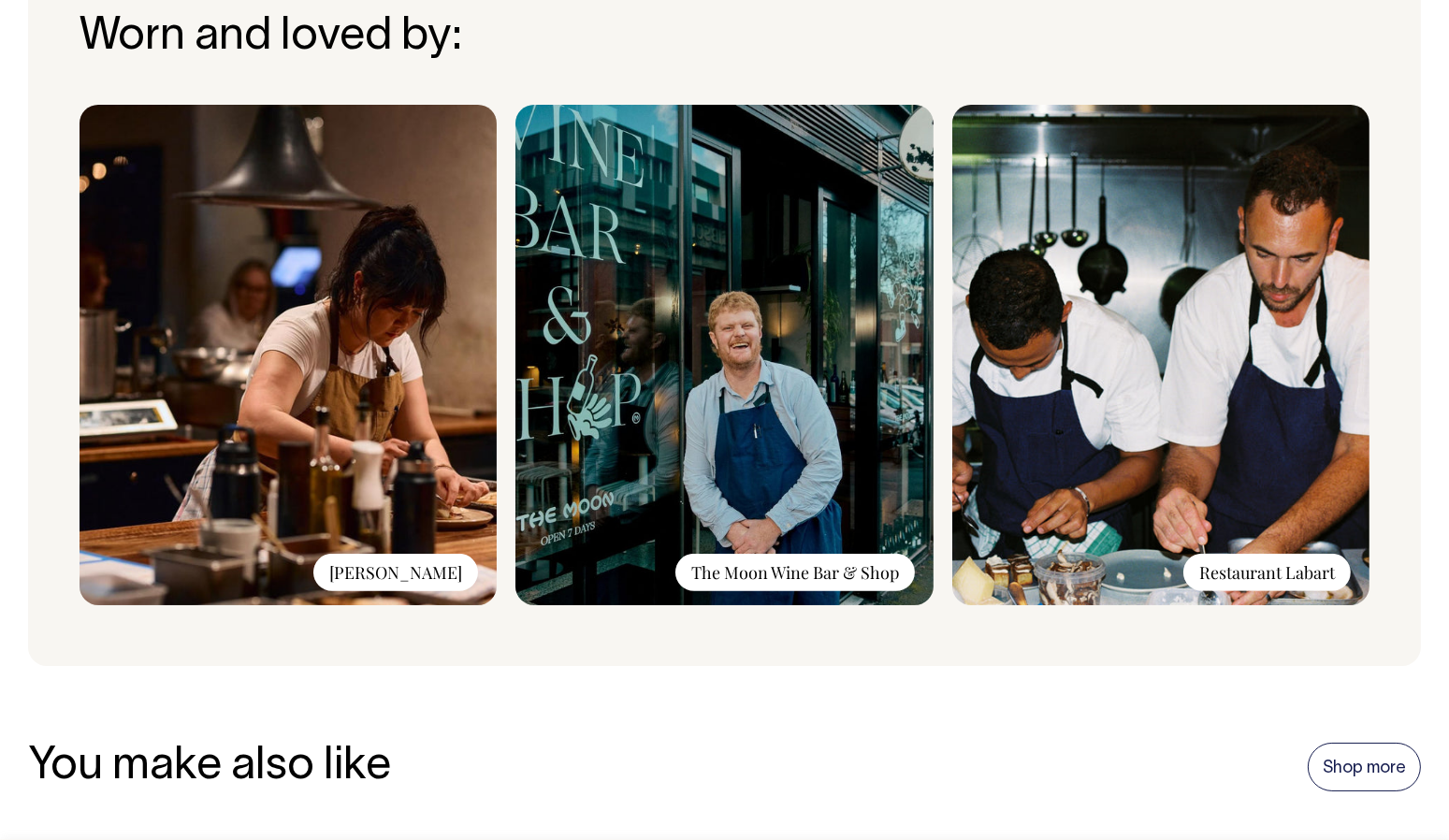
click at [368, 517] on img at bounding box center [287, 355] width 417 height 500
click at [398, 565] on div "[PERSON_NAME]" at bounding box center [395, 572] width 164 height 37
click at [376, 584] on img at bounding box center [287, 355] width 417 height 500
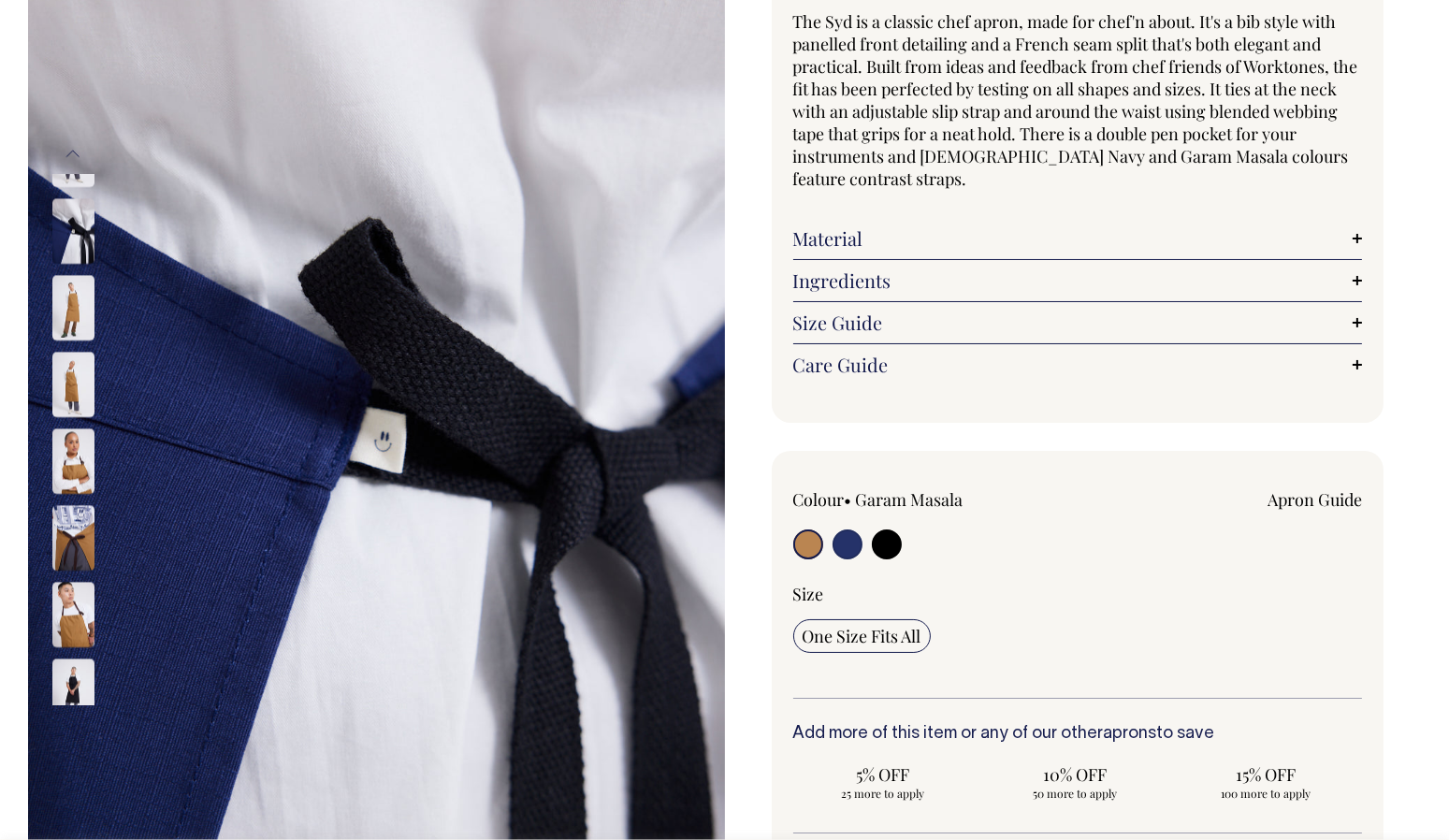
scroll to position [192, 0]
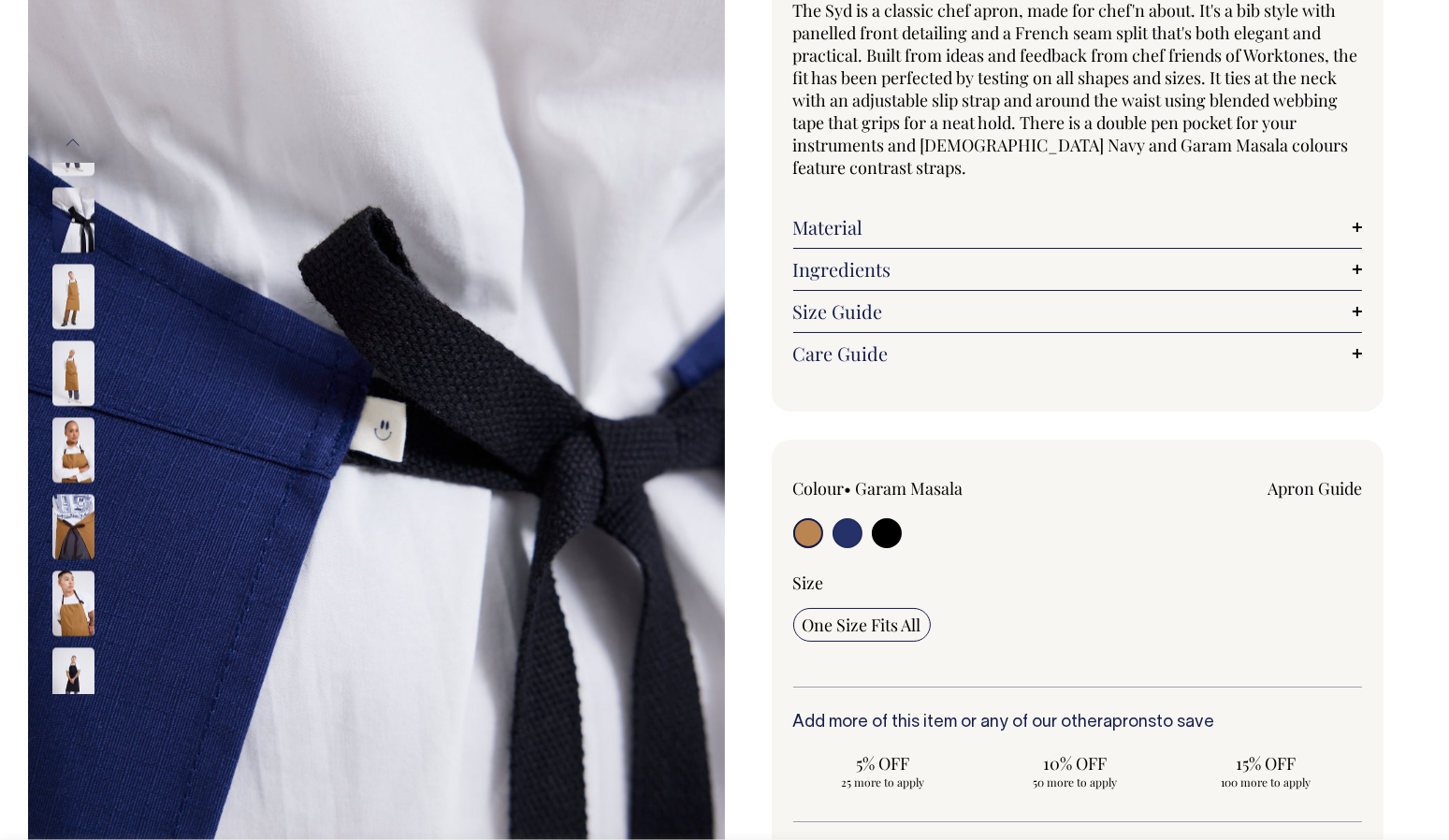
click at [802, 540] on input "radio" at bounding box center [808, 533] width 30 height 30
click at [805, 528] on input "radio" at bounding box center [808, 533] width 30 height 30
click at [806, 528] on input "radio" at bounding box center [808, 533] width 30 height 30
click at [838, 536] on input "radio" at bounding box center [847, 533] width 30 height 30
radio input "true"
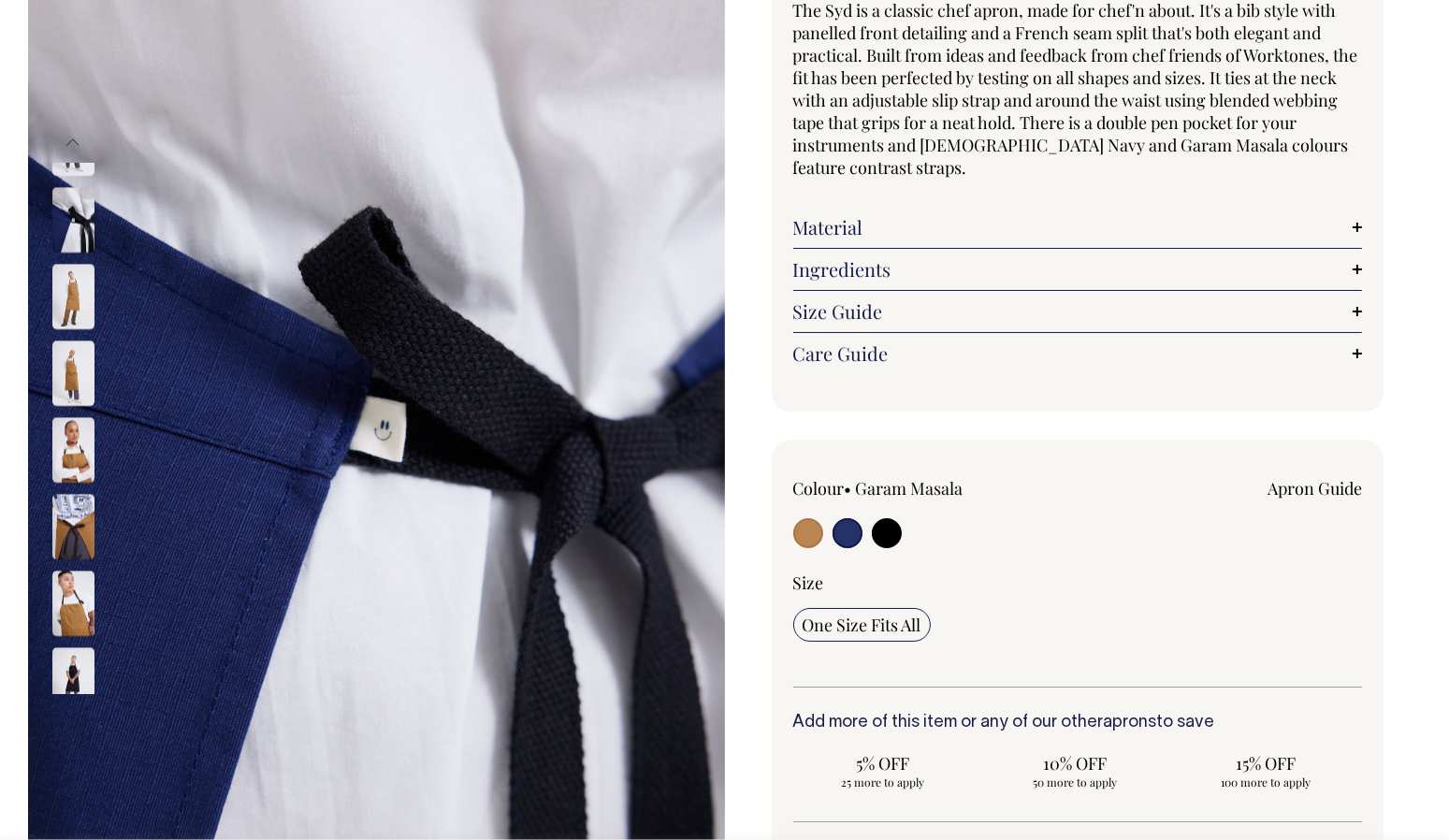
radio input "true"
select select "[DEMOGRAPHIC_DATA] Navy"
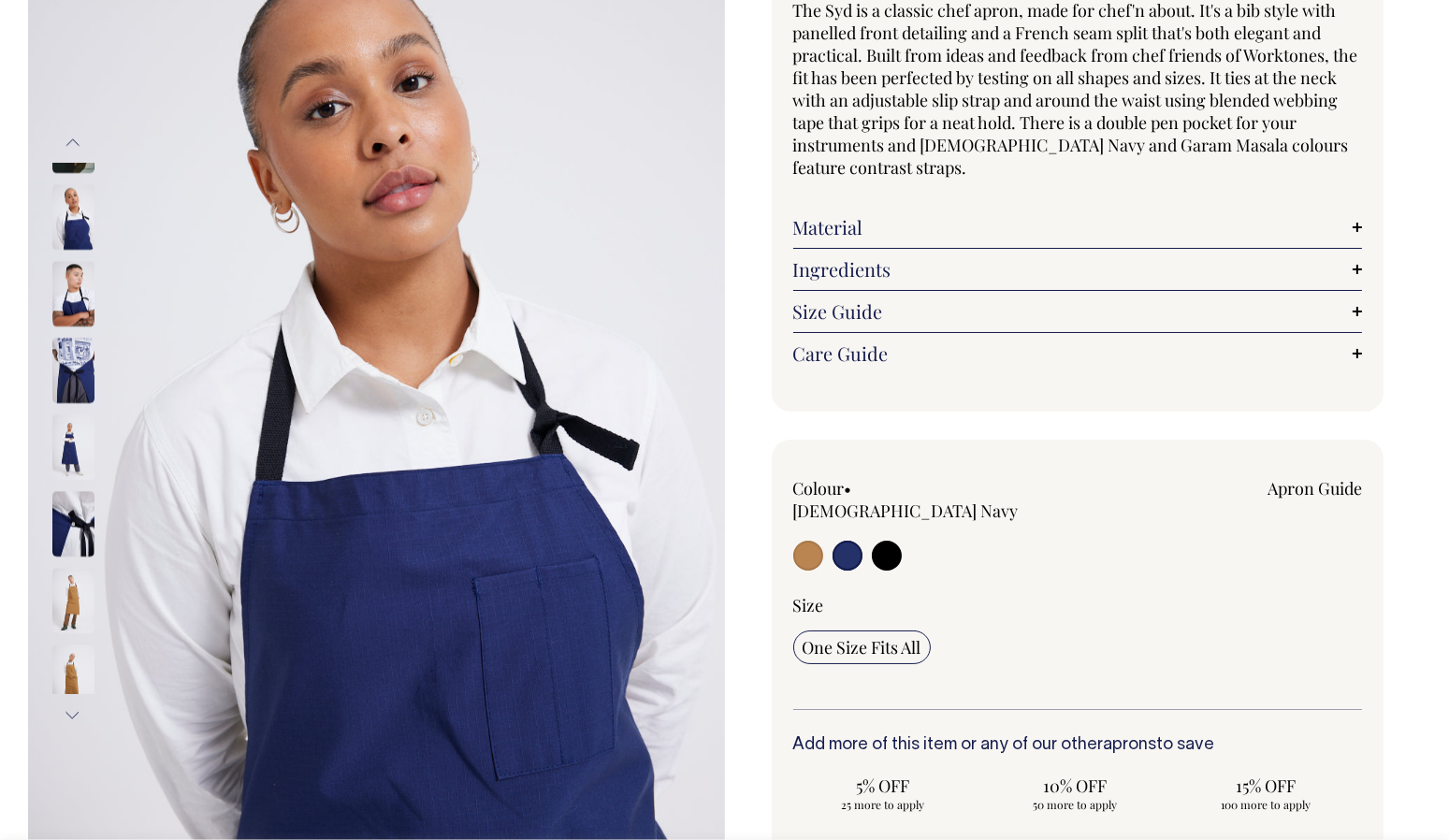
click at [815, 540] on input "radio" at bounding box center [808, 555] width 30 height 30
radio input "true"
select select "Garam Masala"
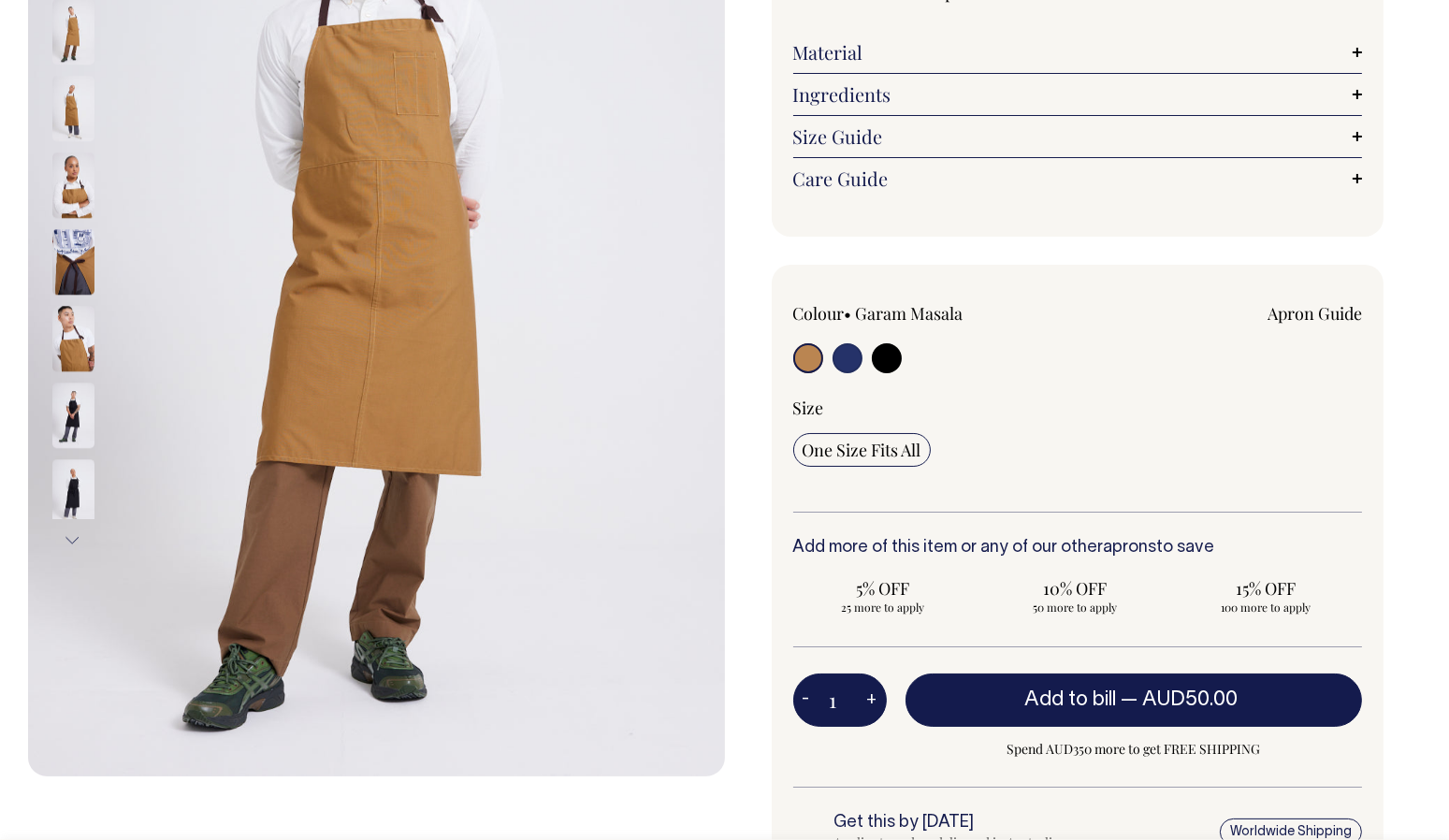
scroll to position [367, 0]
